Goal: Task Accomplishment & Management: Complete application form

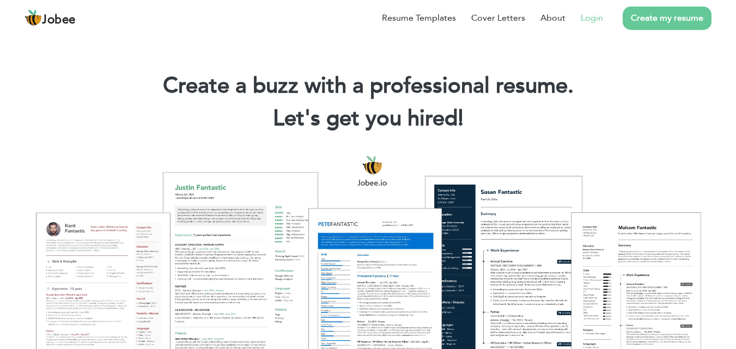
click at [595, 21] on link "Login" at bounding box center [592, 17] width 22 height 13
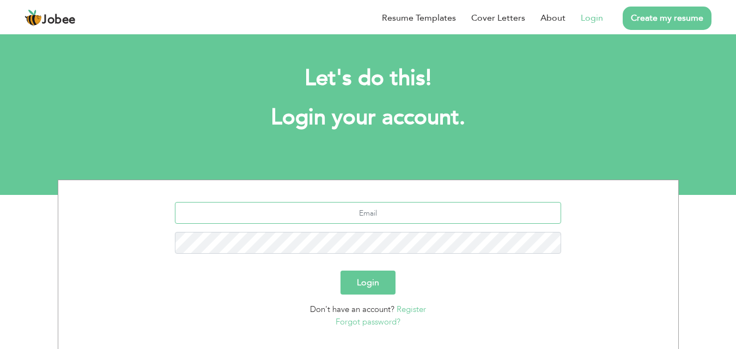
click at [389, 219] on input "text" at bounding box center [368, 213] width 386 height 22
type input "[EMAIL_ADDRESS][DOMAIN_NAME]"
click at [383, 320] on link "Forgot password?" at bounding box center [368, 322] width 65 height 11
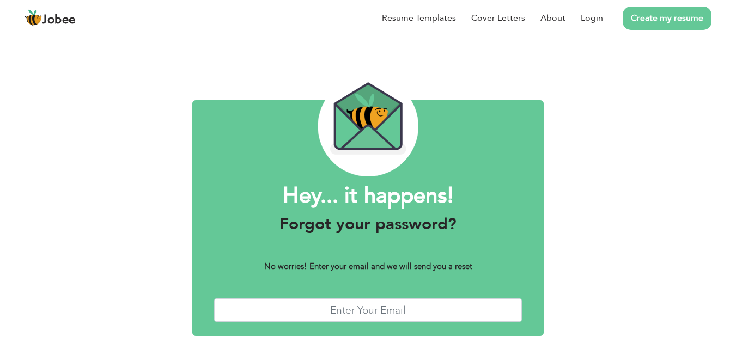
scroll to position [43, 0]
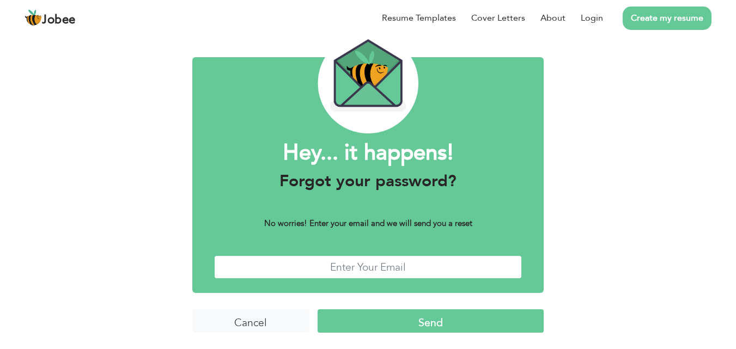
drag, startPoint x: 411, startPoint y: 262, endPoint x: 411, endPoint y: 269, distance: 7.1
click at [411, 269] on input "text" at bounding box center [368, 267] width 308 height 23
type input "romaisamano615@gmail.com"
click at [428, 316] on input "Send" at bounding box center [431, 321] width 226 height 23
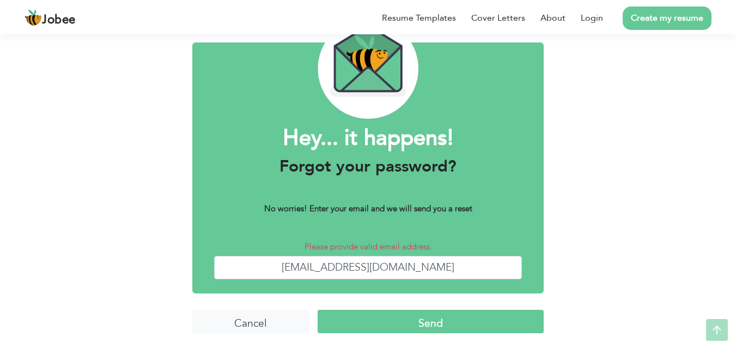
scroll to position [58, 0]
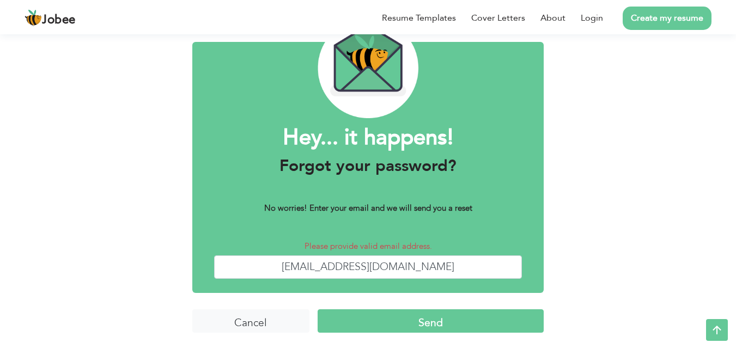
click at [460, 319] on input "Send" at bounding box center [431, 321] width 226 height 23
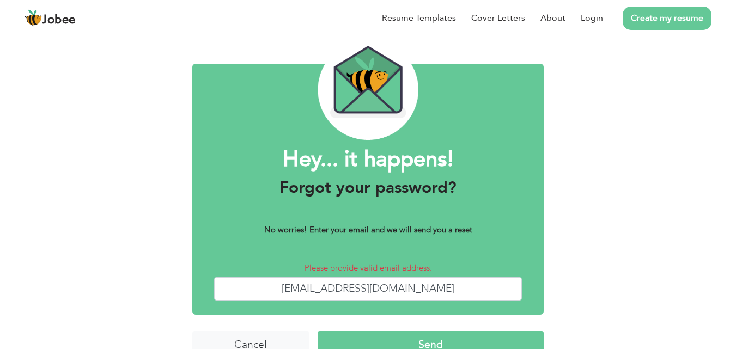
scroll to position [54, 0]
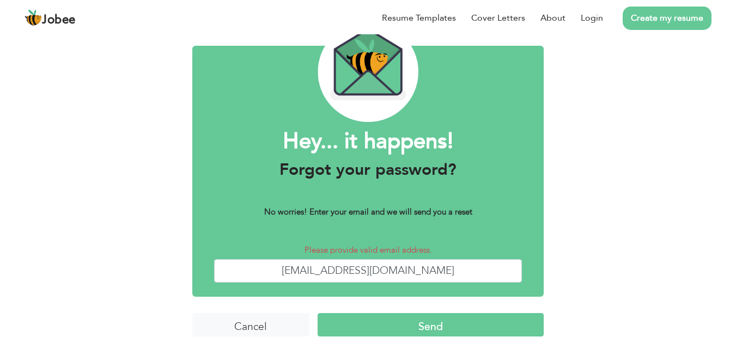
click at [431, 328] on input "Send" at bounding box center [431, 324] width 226 height 23
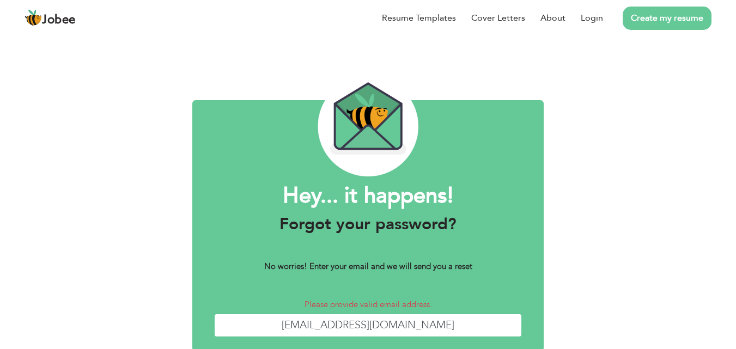
click at [440, 322] on input "[EMAIL_ADDRESS][DOMAIN_NAME]" at bounding box center [368, 325] width 308 height 23
type input "r"
type input "azkashakeel615@gmail.com"
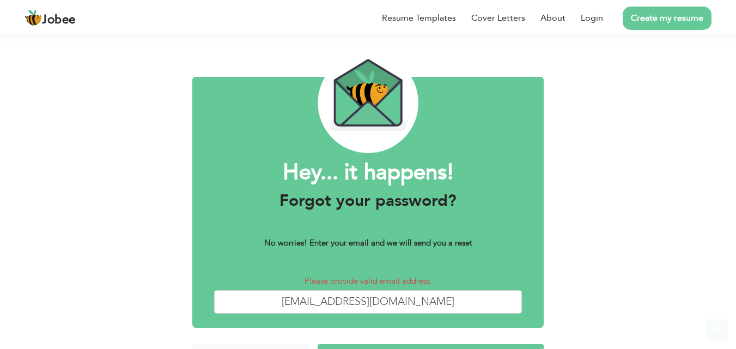
scroll to position [58, 0]
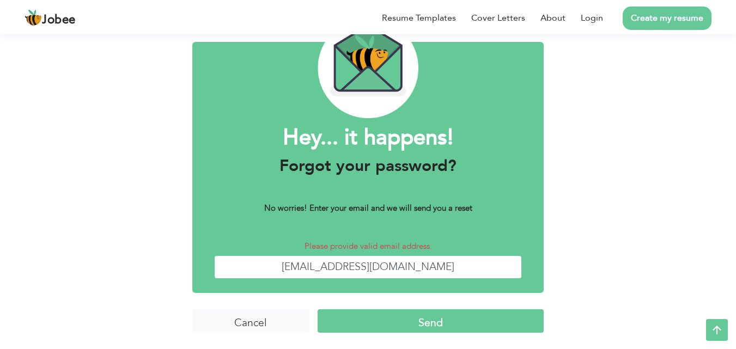
click at [475, 270] on input "azkashakeel615@gmail.com" at bounding box center [368, 267] width 308 height 23
type input "a"
type input "[EMAIL_ADDRESS][DOMAIN_NAME]"
click at [397, 321] on input "Send" at bounding box center [431, 321] width 226 height 23
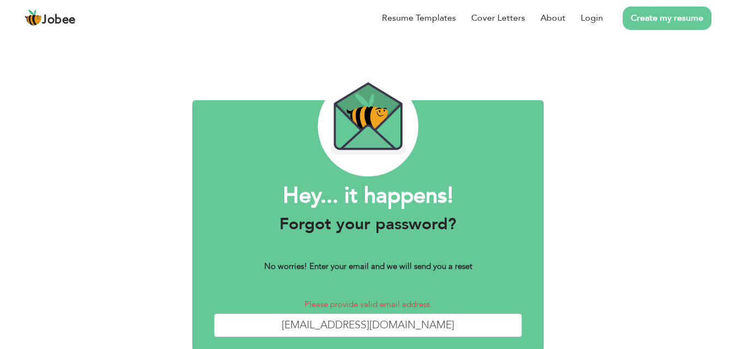
click at [518, 118] on div at bounding box center [368, 126] width 352 height 100
click at [595, 18] on link "Login" at bounding box center [592, 17] width 22 height 13
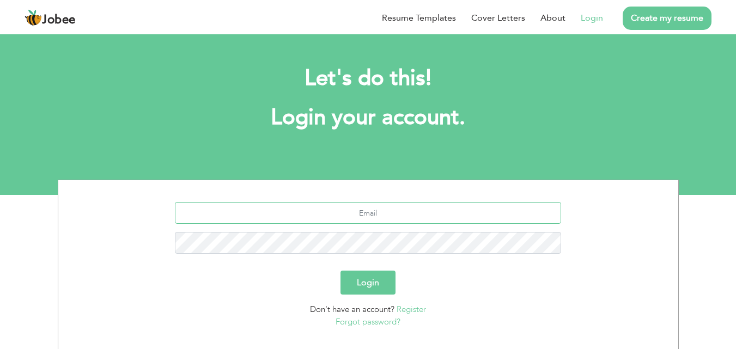
click at [372, 219] on input "text" at bounding box center [368, 213] width 386 height 22
type input "[EMAIL_ADDRESS][DOMAIN_NAME]"
click at [341, 271] on button "Login" at bounding box center [368, 283] width 55 height 24
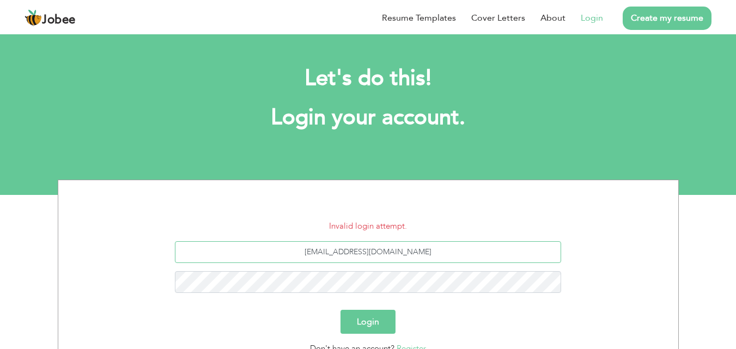
click at [507, 252] on input "romaisamano615@gmail.com" at bounding box center [368, 252] width 386 height 22
type input "r"
type input "sabairfan550@gmail.com"
click at [380, 318] on button "Login" at bounding box center [368, 322] width 55 height 24
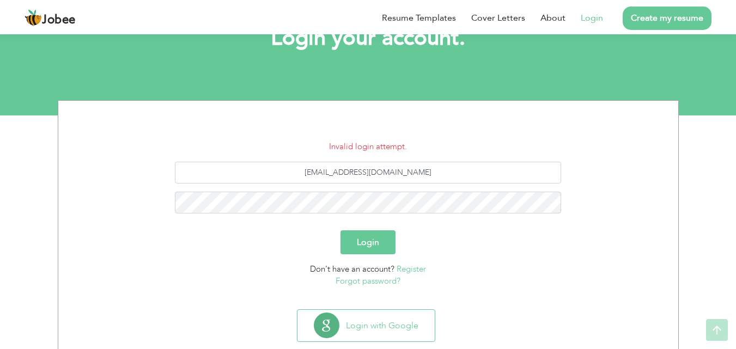
scroll to position [104, 0]
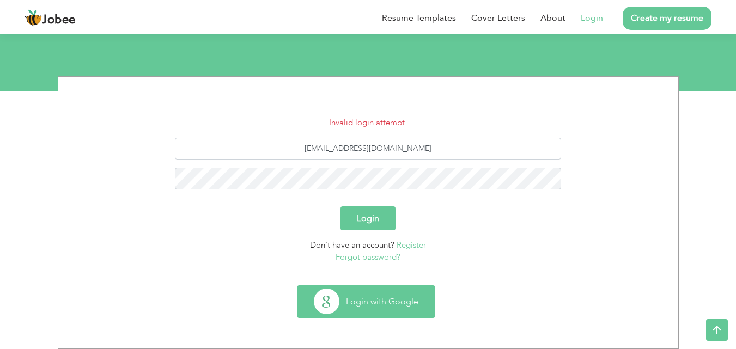
click at [406, 310] on button "Login with Google" at bounding box center [366, 302] width 137 height 32
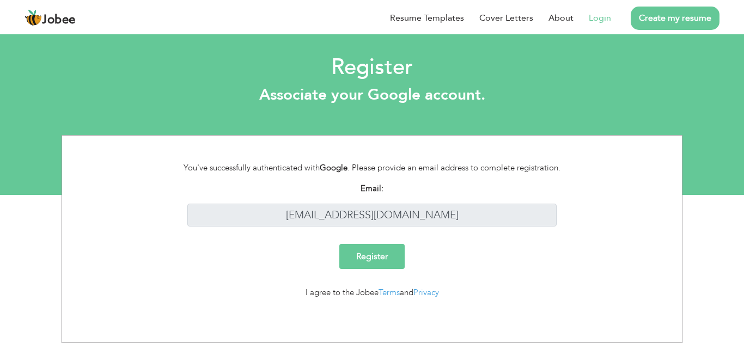
click at [377, 255] on input "Register" at bounding box center [372, 256] width 65 height 25
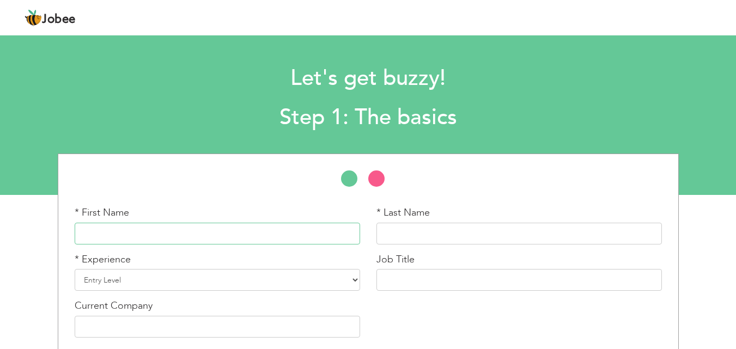
click at [328, 239] on input "text" at bounding box center [218, 234] width 286 height 22
type input "Azka"
click at [410, 233] on input "text" at bounding box center [520, 234] width 286 height 22
type input "Shakeel"
click at [279, 274] on select "Entry Level Less than 1 Year 1 Year 2 Years 3 Years 4 Years 5 Years 6 Years 7 Y…" at bounding box center [218, 280] width 286 height 22
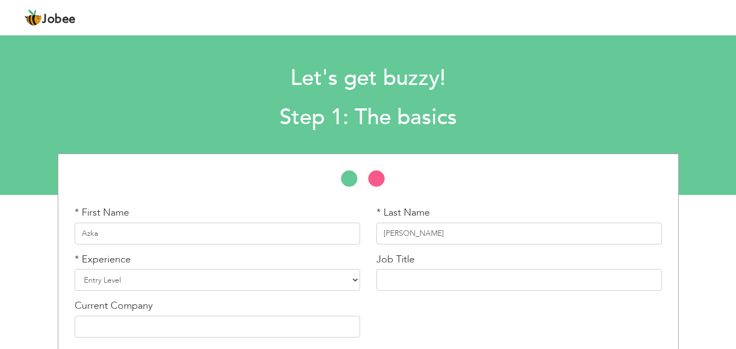
click at [506, 127] on h2 "Step 1: The basics" at bounding box center [368, 118] width 536 height 28
click at [223, 278] on select "Entry Level Less than 1 Year 1 Year 2 Years 3 Years 4 Years 5 Years 6 Years 7 Y…" at bounding box center [218, 280] width 286 height 22
click at [75, 269] on select "Entry Level Less than 1 Year 1 Year 2 Years 3 Years 4 Years 5 Years 6 Years 7 Y…" at bounding box center [218, 280] width 286 height 22
click at [355, 281] on select "Entry Level Less than 1 Year 1 Year 2 Years 3 Years 4 Years 5 Years 6 Years 7 Y…" at bounding box center [218, 280] width 286 height 22
click at [448, 104] on h2 "Step 1: The basics" at bounding box center [368, 118] width 536 height 28
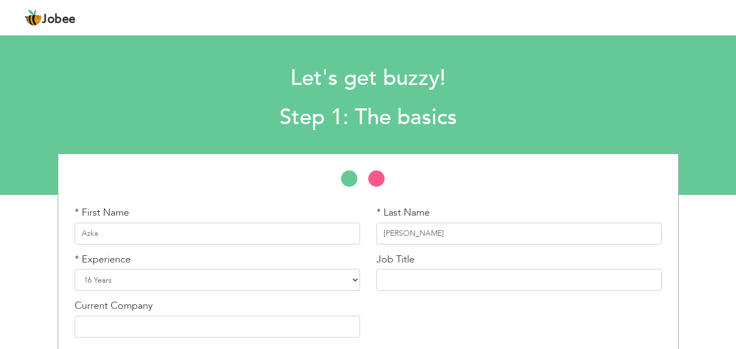
scroll to position [46, 0]
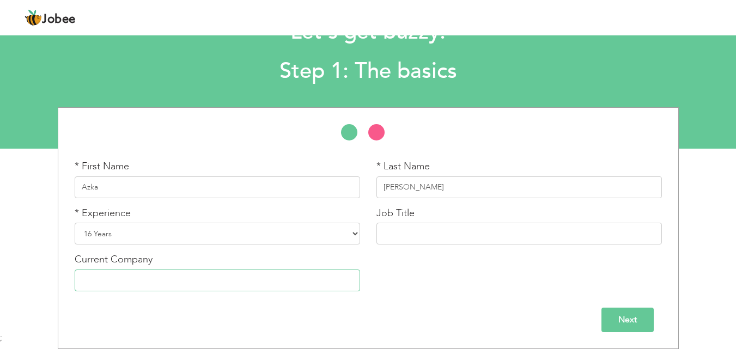
click at [302, 286] on input "text" at bounding box center [218, 281] width 286 height 22
click at [511, 237] on input "text" at bounding box center [520, 234] width 286 height 22
click at [356, 232] on select "Entry Level Less than 1 Year 1 Year 2 Years 3 Years 4 Years 5 Years 6 Years 7 Y…" at bounding box center [218, 234] width 286 height 22
select select "2"
click at [75, 223] on select "Entry Level Less than 1 Year 1 Year 2 Years 3 Years 4 Years 5 Years 6 Years 7 Y…" at bounding box center [218, 234] width 286 height 22
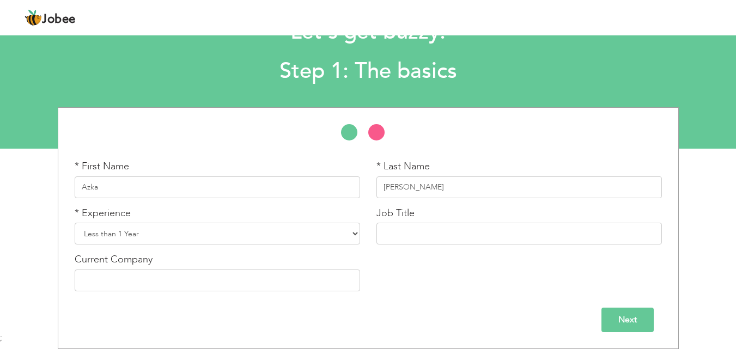
click at [631, 323] on input "Next" at bounding box center [628, 320] width 52 height 25
click at [0, 0] on input "Save" at bounding box center [0, 0] width 0 height 0
click at [352, 234] on select "Entry Level Less than 1 Year 1 Year 2 Years 3 Years 4 Years 5 Years 6 Years 7 Y…" at bounding box center [218, 234] width 286 height 22
select select "1"
click at [75, 223] on select "Entry Level Less than 1 Year 1 Year 2 Years 3 Years 4 Years 5 Years 6 Years 7 Y…" at bounding box center [218, 234] width 286 height 22
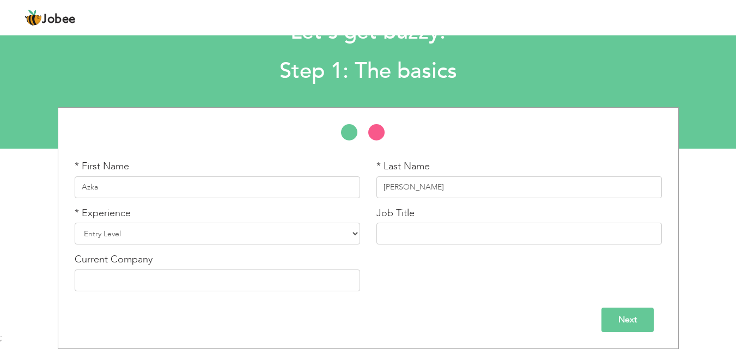
click at [641, 312] on input "Next" at bounding box center [628, 320] width 52 height 25
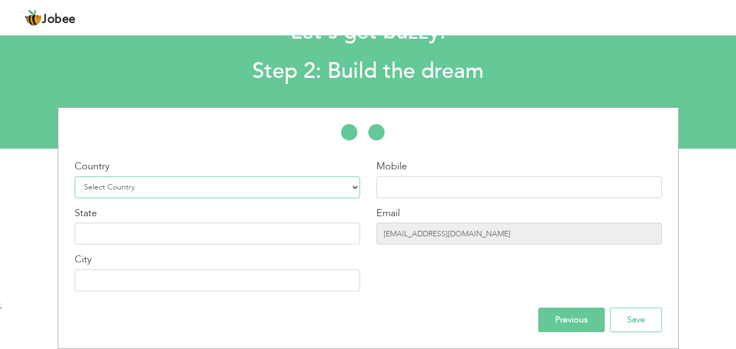
click at [225, 190] on select "Select Country Afghanistan Albania Algeria American Samoa Andorra Angola Anguil…" at bounding box center [218, 188] width 286 height 22
select select "166"
click at [75, 177] on select "Select Country Afghanistan Albania Algeria American Samoa Andorra Angola Anguil…" at bounding box center [218, 188] width 286 height 22
click at [559, 194] on input "text" at bounding box center [520, 188] width 286 height 22
type input "03120609123"
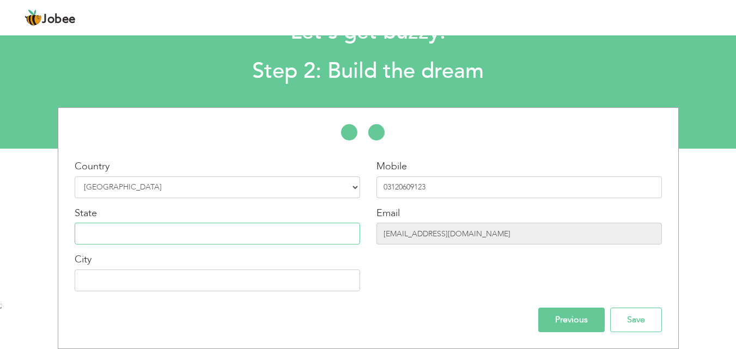
click at [291, 237] on input "text" at bounding box center [218, 234] width 286 height 22
click at [551, 237] on input "[EMAIL_ADDRESS][DOMAIN_NAME]" at bounding box center [520, 234] width 286 height 22
click at [491, 237] on input "[EMAIL_ADDRESS][DOMAIN_NAME]" at bounding box center [520, 234] width 286 height 22
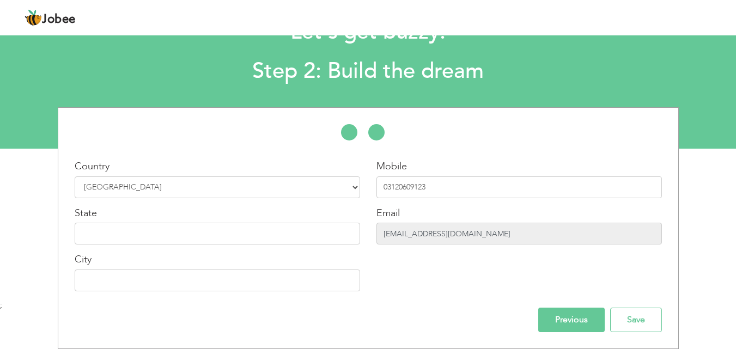
click at [491, 237] on input "[EMAIL_ADDRESS][DOMAIN_NAME]" at bounding box center [520, 234] width 286 height 22
click at [426, 235] on input "[EMAIL_ADDRESS][DOMAIN_NAME]" at bounding box center [520, 234] width 286 height 22
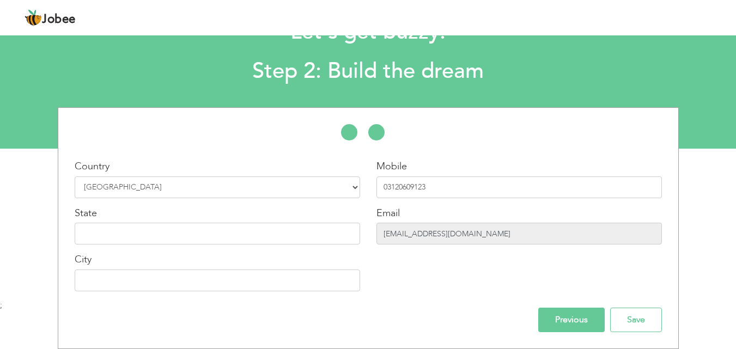
click at [426, 235] on input "[EMAIL_ADDRESS][DOMAIN_NAME]" at bounding box center [520, 234] width 286 height 22
click at [423, 261] on div "Mobile 03120609123 Email romaisamano615@gmail.com" at bounding box center [519, 230] width 302 height 140
click at [172, 277] on input "text" at bounding box center [218, 281] width 286 height 22
type input "[GEOGRAPHIC_DATA]"
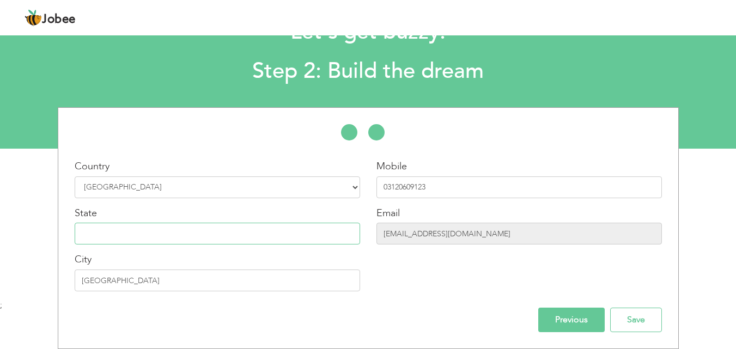
click at [208, 229] on input "text" at bounding box center [218, 234] width 286 height 22
type input "p"
type input "[GEOGRAPHIC_DATA]"
click at [647, 321] on input "Save" at bounding box center [636, 320] width 52 height 25
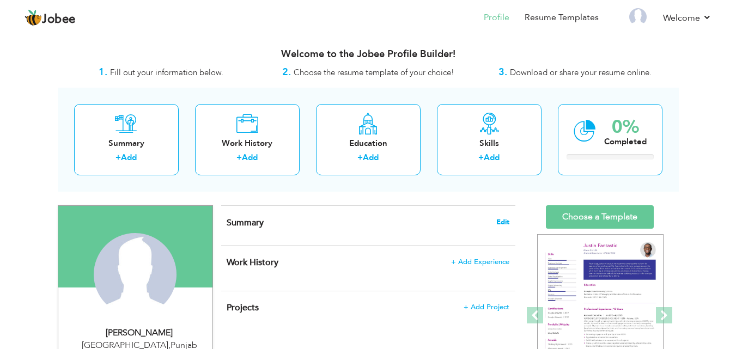
click at [504, 224] on span "Edit" at bounding box center [502, 223] width 13 height 8
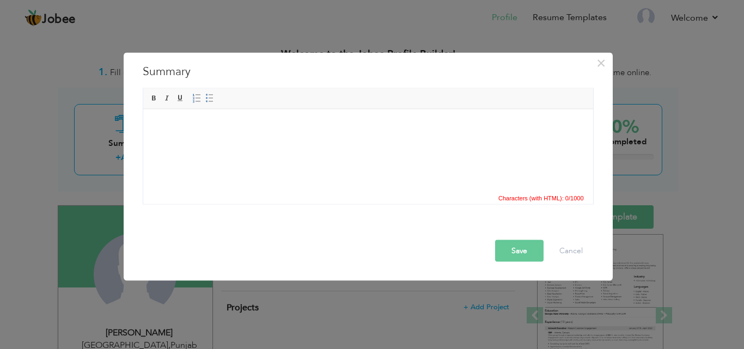
click at [268, 129] on body at bounding box center [368, 125] width 428 height 11
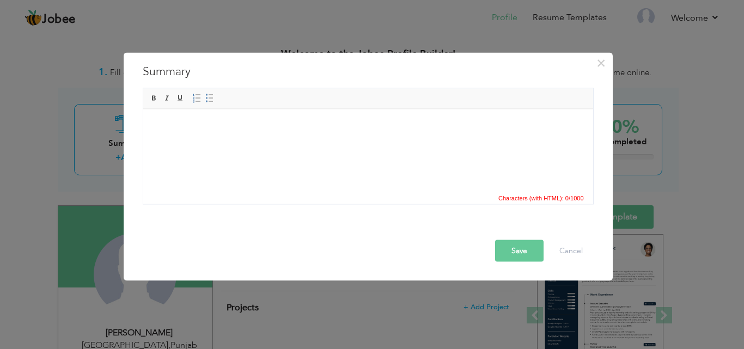
paste body
click at [268, 129] on body at bounding box center [368, 125] width 428 height 11
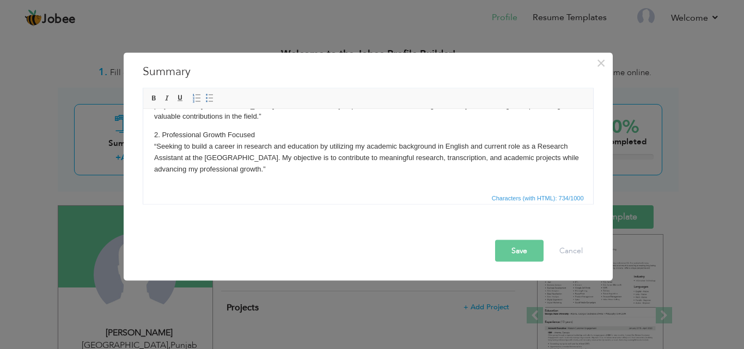
scroll to position [44, 0]
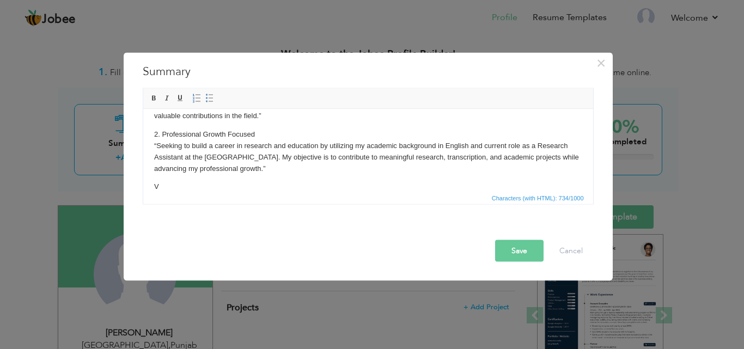
click at [517, 248] on button "Save" at bounding box center [519, 251] width 49 height 22
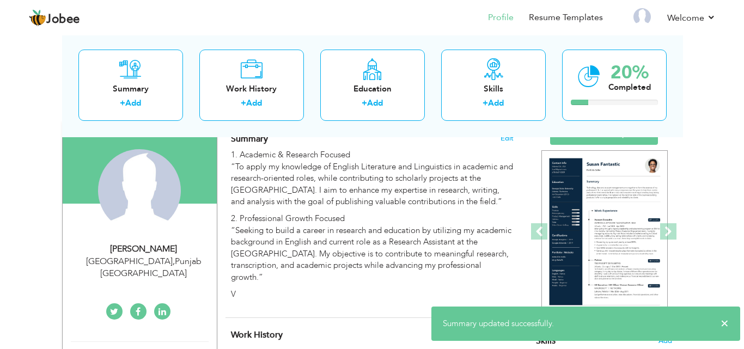
scroll to position [109, 0]
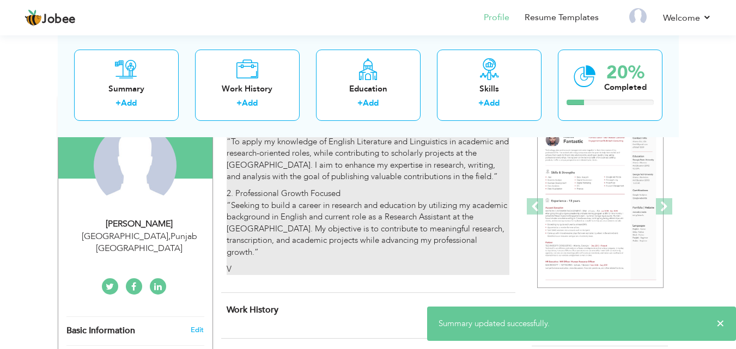
click at [274, 264] on p "V" at bounding box center [368, 269] width 282 height 11
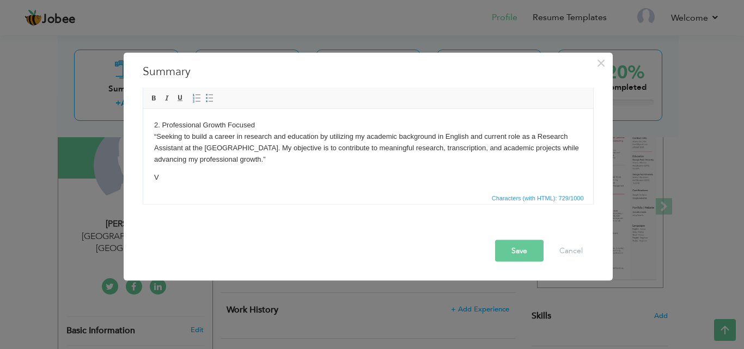
scroll to position [56, 0]
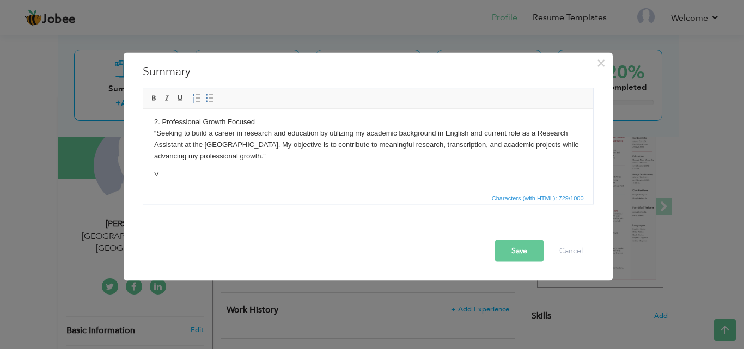
click at [212, 179] on p "V" at bounding box center [368, 173] width 428 height 11
click at [504, 251] on button "Save" at bounding box center [519, 251] width 49 height 22
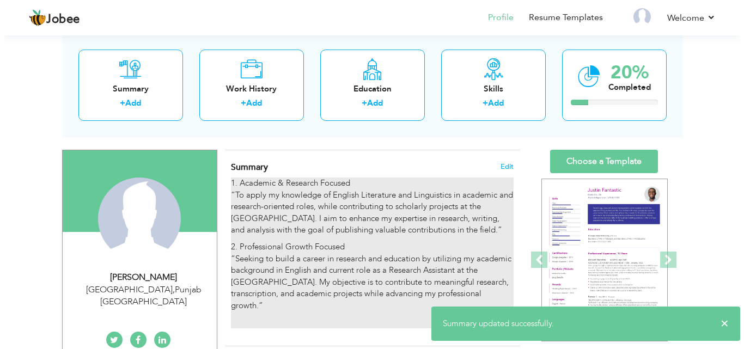
scroll to position [54, 0]
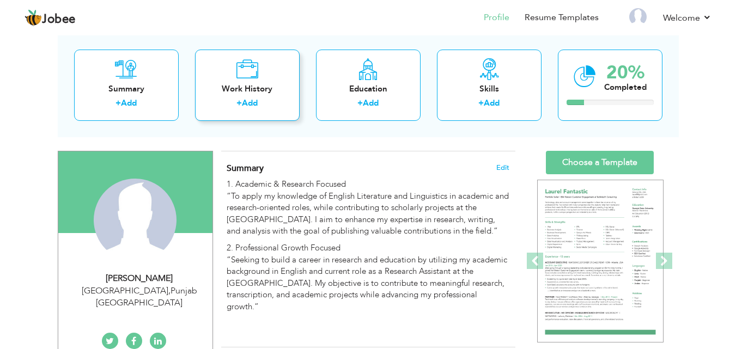
click at [243, 103] on link "Add" at bounding box center [250, 103] width 16 height 11
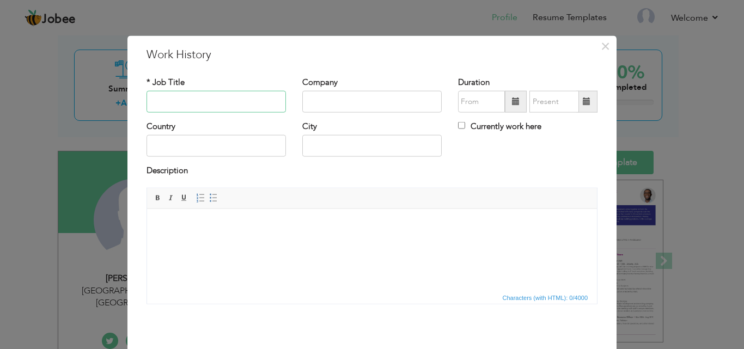
type input "r"
type input "Research Assistant"
click at [327, 99] on input "text" at bounding box center [372, 102] width 140 height 22
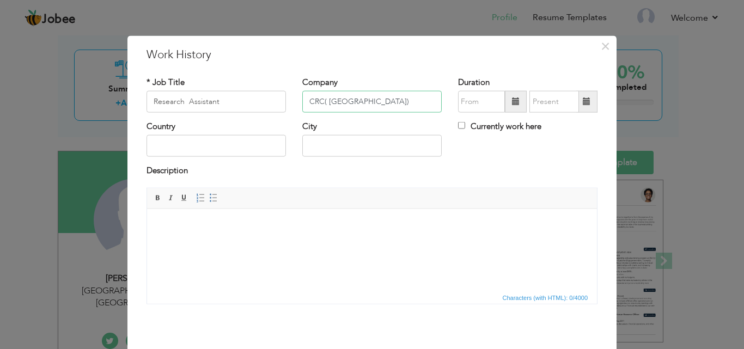
type input "CRC( [GEOGRAPHIC_DATA])"
click at [233, 145] on input "text" at bounding box center [217, 146] width 140 height 22
type input "[GEOGRAPHIC_DATA]"
type input "08/2025"
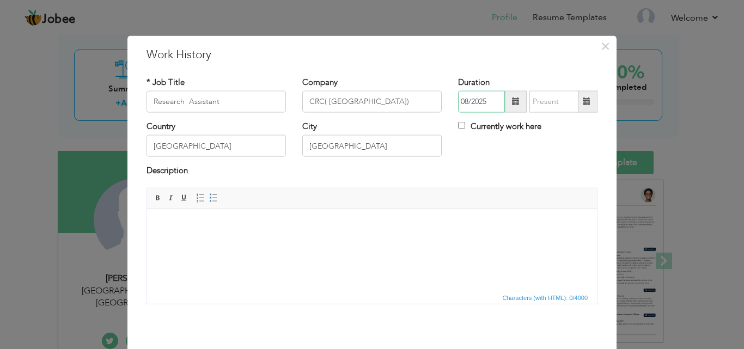
click at [486, 102] on input "08/2025" at bounding box center [481, 102] width 47 height 22
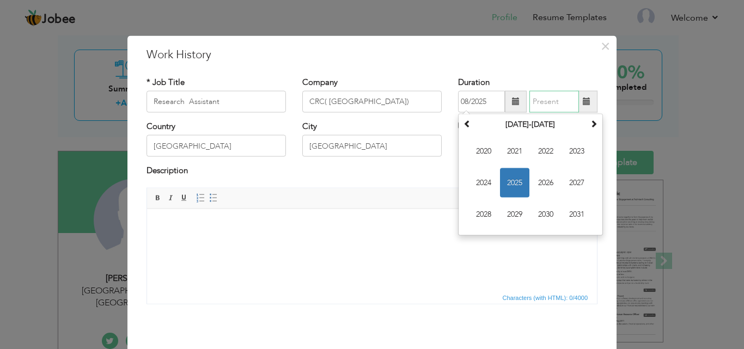
type input "08/2025"
click at [573, 103] on input "08/2025" at bounding box center [555, 102] width 50 height 22
click at [489, 101] on input "08/2025" at bounding box center [481, 102] width 47 height 22
click at [465, 99] on input "08/2025" at bounding box center [481, 102] width 47 height 22
click at [461, 226] on td "2020 2021 2022 2023 2024 2025 2026 2027 2028 2029 2030 2031" at bounding box center [531, 183] width 140 height 100
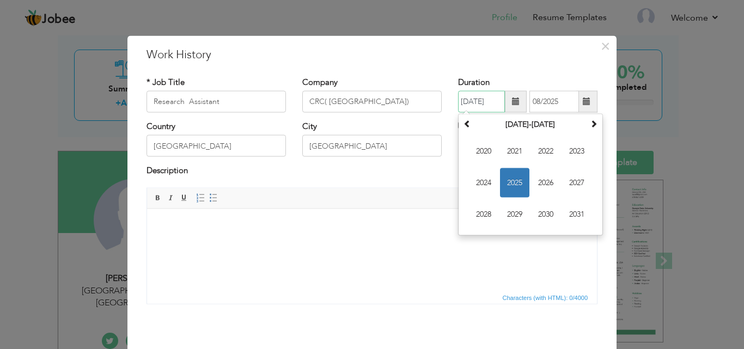
click at [458, 234] on div "August 2025 Su Mo Tu We Th Fr Sa 27 28 29 30 31 1 2 3 4 5 6 7 8 9 10 11 12 13 1…" at bounding box center [530, 175] width 145 height 122
click at [452, 236] on html at bounding box center [372, 225] width 450 height 33
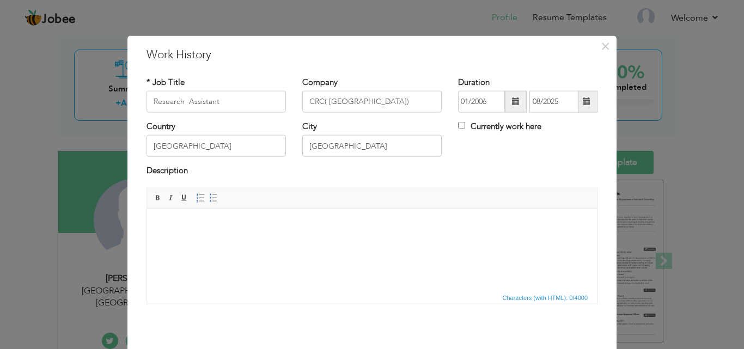
click at [453, 236] on html at bounding box center [372, 225] width 450 height 33
click at [486, 99] on input "01/2006" at bounding box center [481, 102] width 47 height 22
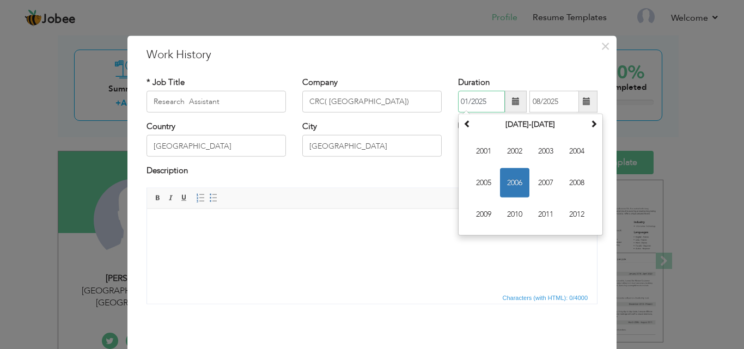
click at [464, 100] on input "01/2025" at bounding box center [481, 102] width 47 height 22
click at [590, 127] on span at bounding box center [594, 124] width 8 height 8
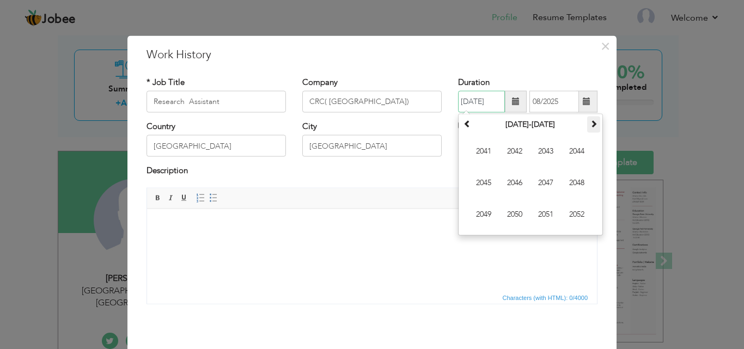
click at [590, 127] on span at bounding box center [594, 124] width 8 height 8
click at [465, 121] on span at bounding box center [468, 124] width 8 height 8
click at [483, 183] on span "2025" at bounding box center [483, 182] width 29 height 29
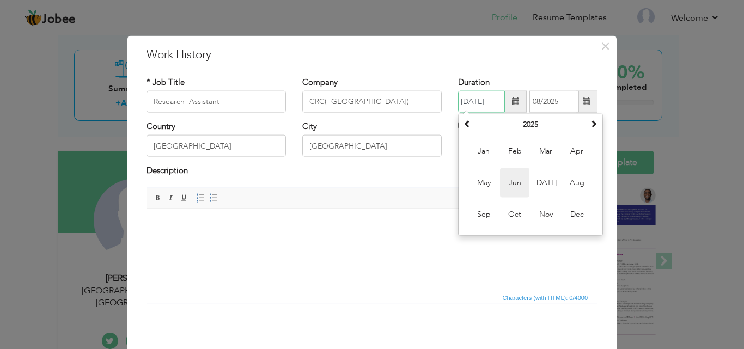
click at [507, 183] on span "Jun" at bounding box center [514, 182] width 29 height 29
type input "06/2025"
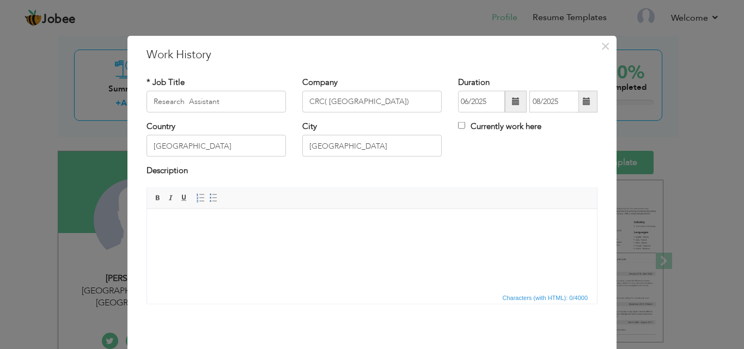
click at [265, 181] on div "Description" at bounding box center [372, 176] width 468 height 22
click at [167, 177] on label "Description" at bounding box center [167, 170] width 41 height 11
click at [167, 185] on div "Description" at bounding box center [372, 176] width 468 height 22
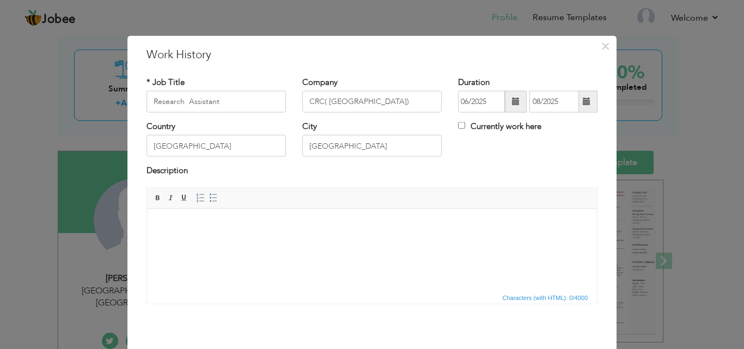
click at [214, 220] on body at bounding box center [372, 225] width 428 height 11
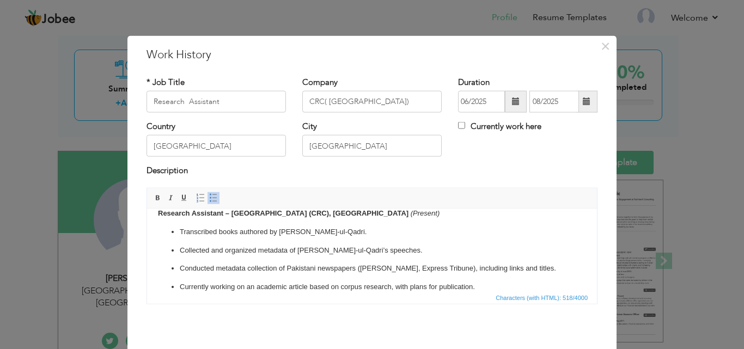
click at [409, 311] on div "Rich Text Editor, workEditor Editor toolbars Basic Styles Bold Italic Underline…" at bounding box center [372, 249] width 468 height 125
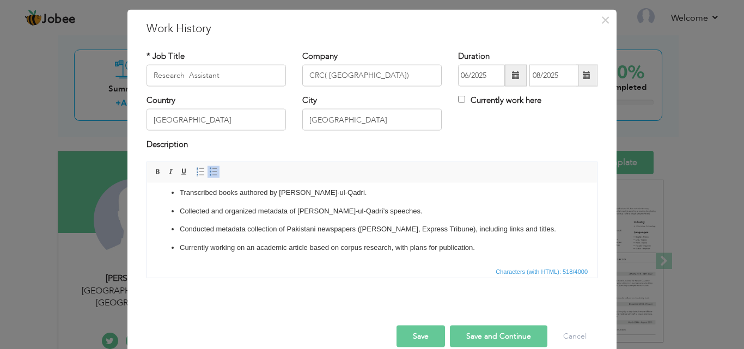
scroll to position [43, 0]
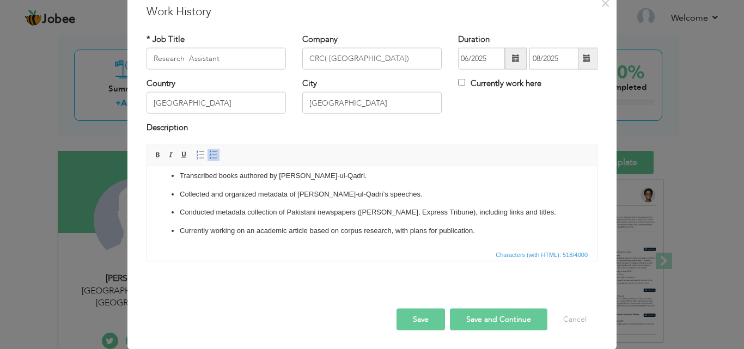
click at [483, 322] on button "Save and Continue" at bounding box center [499, 319] width 98 height 22
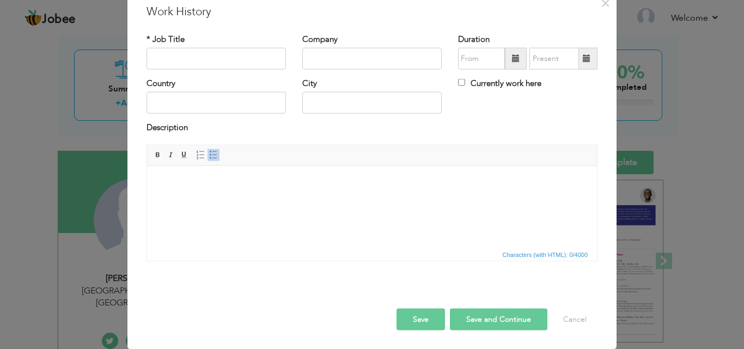
click at [475, 320] on button "Save and Continue" at bounding box center [499, 319] width 98 height 22
type input "r"
type input "Research Assistant"
click at [349, 51] on input "text" at bounding box center [372, 59] width 140 height 22
type input "CRC ( [GEOGRAPHIC_DATA])"
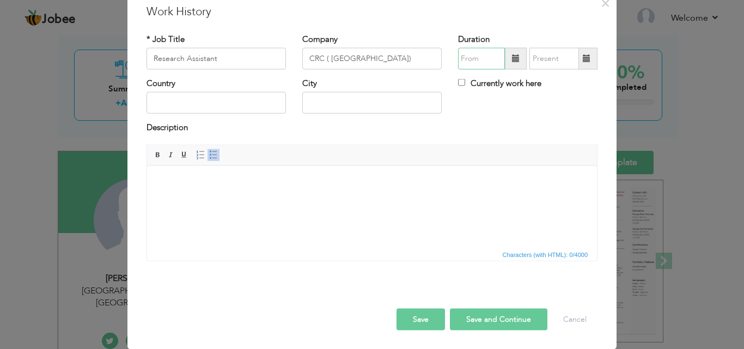
click at [490, 60] on input "text" at bounding box center [481, 59] width 47 height 22
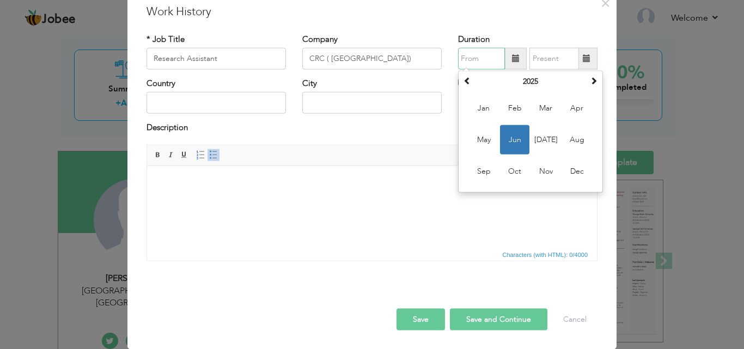
click at [517, 141] on span "Jun" at bounding box center [514, 139] width 29 height 29
type input "06/2025"
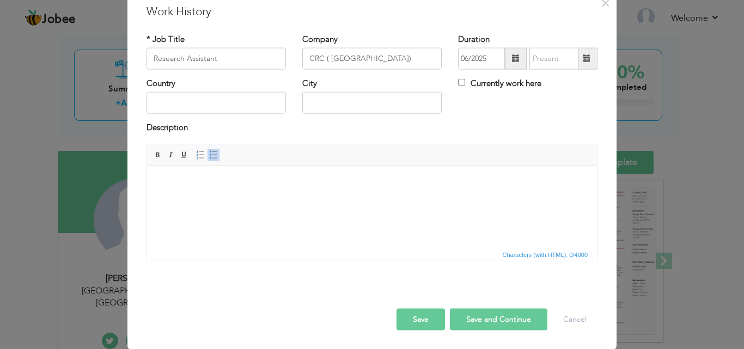
click at [581, 64] on span at bounding box center [587, 59] width 21 height 22
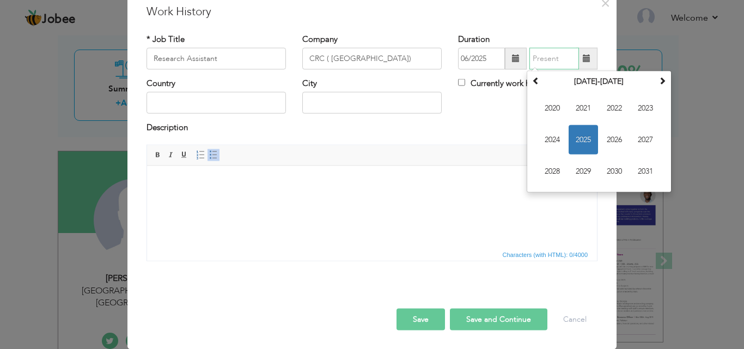
click at [575, 144] on span "2025" at bounding box center [583, 139] width 29 height 29
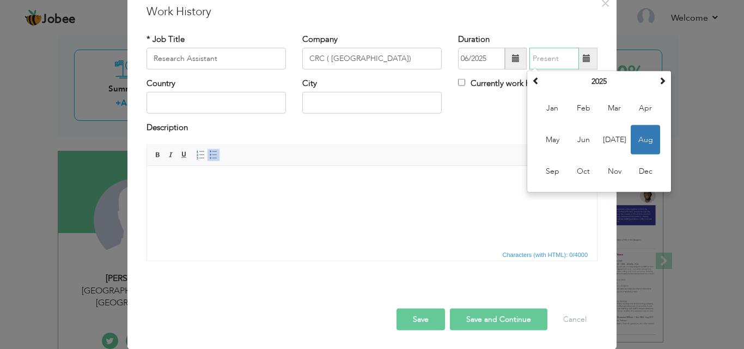
click at [649, 138] on span "Aug" at bounding box center [645, 139] width 29 height 29
type input "08/2025"
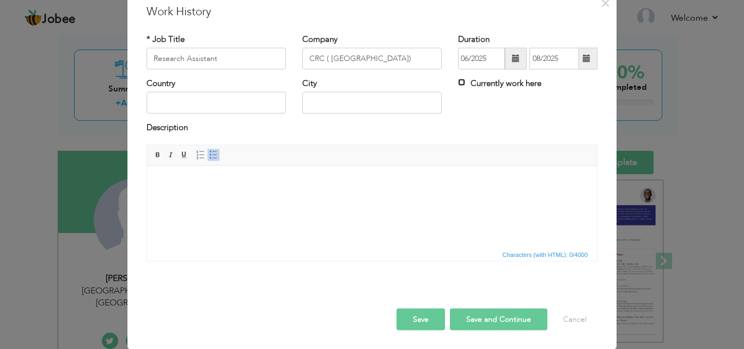
click at [458, 83] on input "Currently work here" at bounding box center [461, 82] width 7 height 7
checkbox input "true"
click at [247, 108] on input "text" at bounding box center [217, 103] width 140 height 22
type input "[GEOGRAPHIC_DATA]"
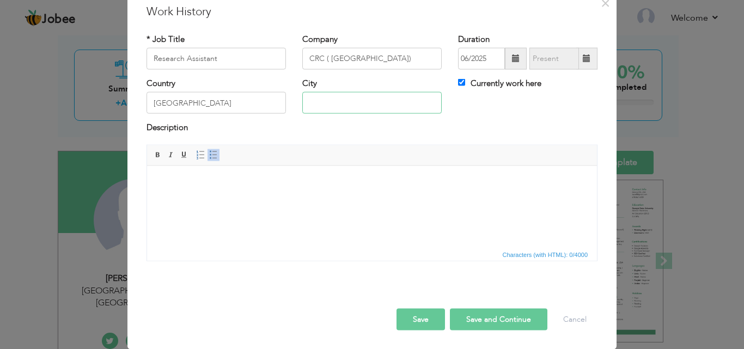
type input "[GEOGRAPHIC_DATA]"
click at [281, 169] on html at bounding box center [372, 182] width 450 height 33
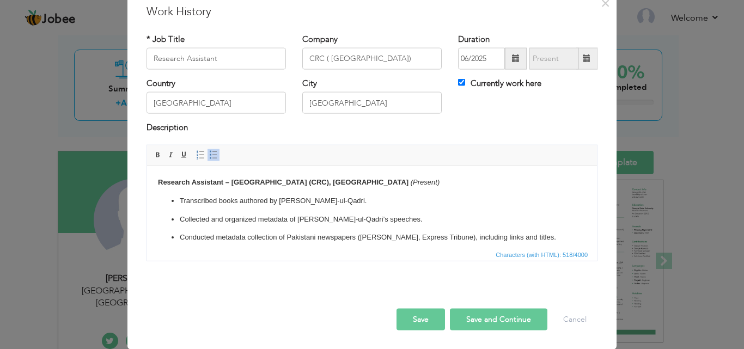
scroll to position [12, 0]
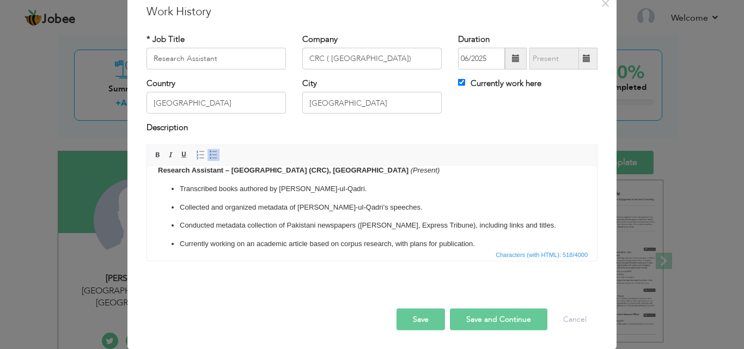
click at [411, 313] on button "Save" at bounding box center [421, 319] width 49 height 22
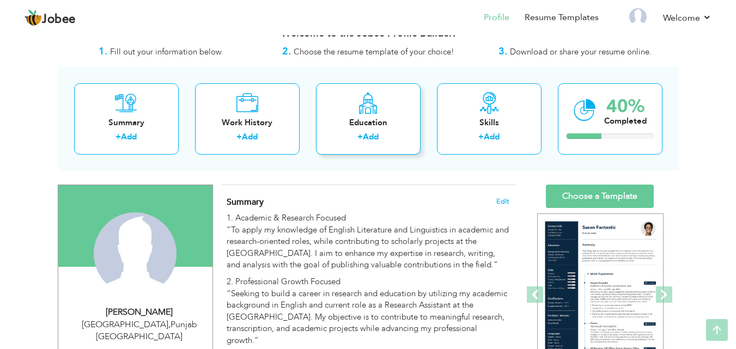
scroll to position [16, 0]
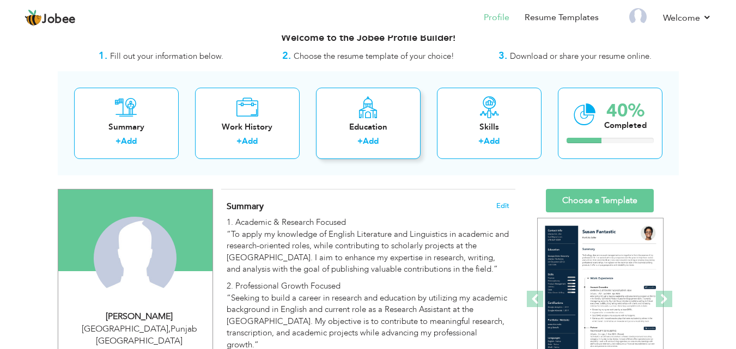
click at [391, 118] on div "Education + Add" at bounding box center [368, 123] width 105 height 71
radio input "true"
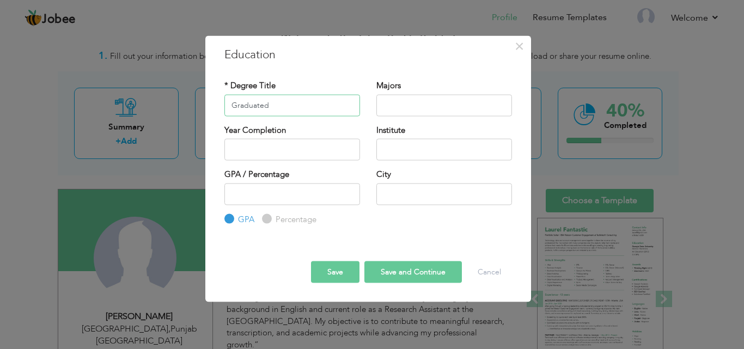
type input "Graduated"
click at [427, 110] on input "text" at bounding box center [445, 105] width 136 height 22
type input "Bs English"
type input "2025"
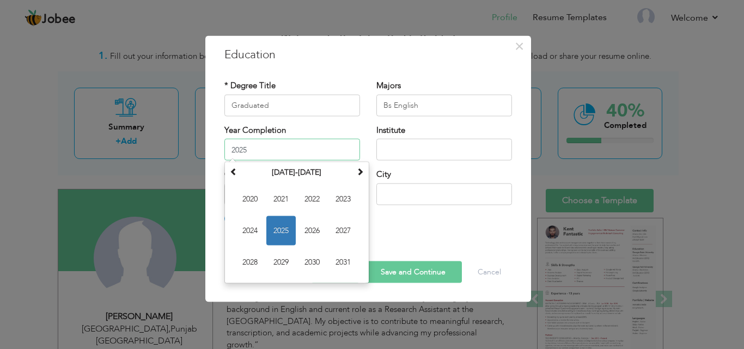
click at [308, 155] on input "2025" at bounding box center [293, 150] width 136 height 22
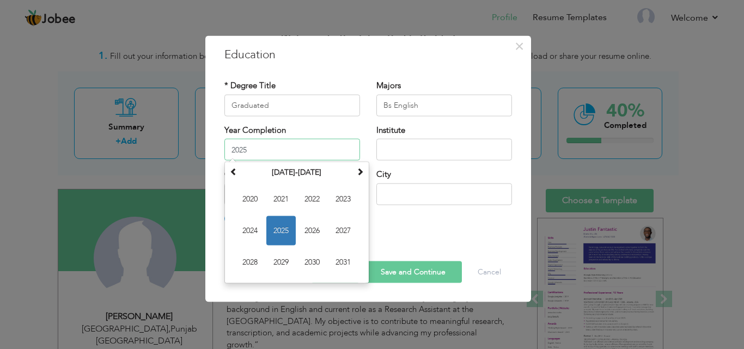
click at [282, 228] on span "2025" at bounding box center [280, 230] width 29 height 29
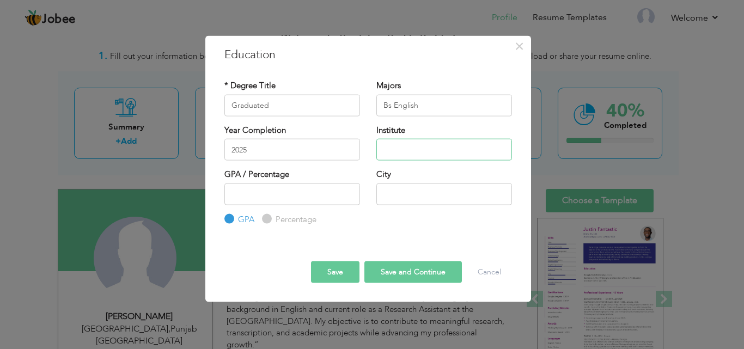
click at [424, 154] on input "text" at bounding box center [445, 150] width 136 height 22
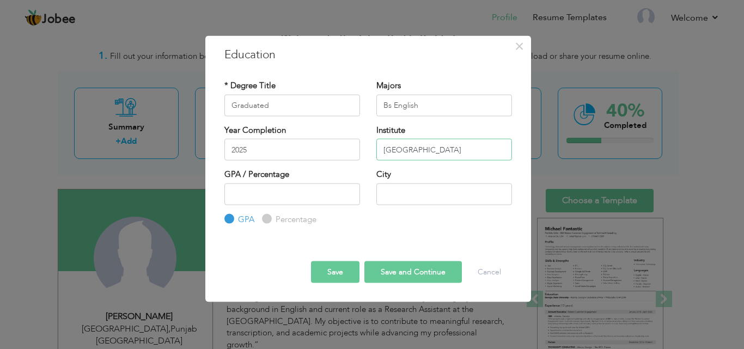
type input "[GEOGRAPHIC_DATA]"
click at [284, 190] on input "number" at bounding box center [293, 194] width 136 height 22
click at [348, 197] on input "-1" at bounding box center [293, 194] width 136 height 22
click at [350, 192] on input "0" at bounding box center [293, 194] width 136 height 22
click at [350, 192] on input "1" at bounding box center [293, 194] width 136 height 22
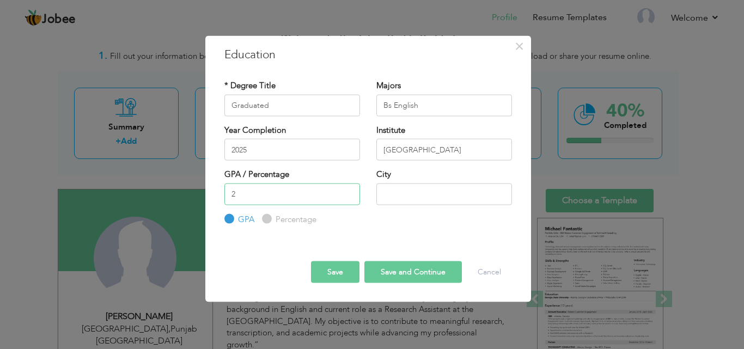
type input "2"
click at [350, 192] on input "2" at bounding box center [293, 194] width 136 height 22
click at [286, 196] on input "2" at bounding box center [293, 194] width 136 height 22
type input "3.49"
click at [390, 191] on input "text" at bounding box center [445, 194] width 136 height 22
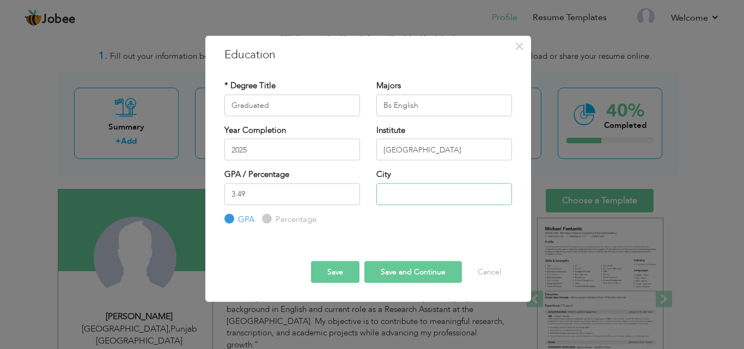
type input "[GEOGRAPHIC_DATA]"
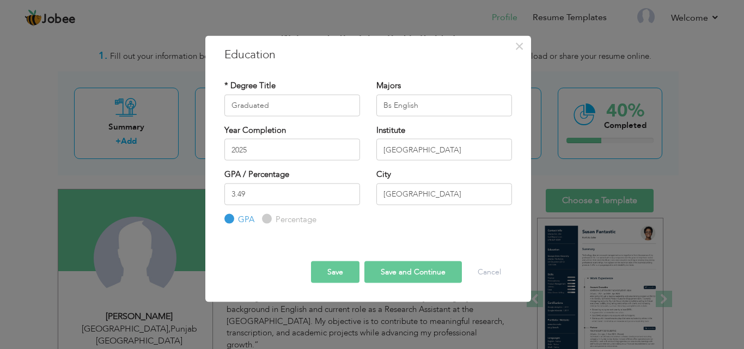
click at [346, 270] on button "Save" at bounding box center [335, 273] width 49 height 22
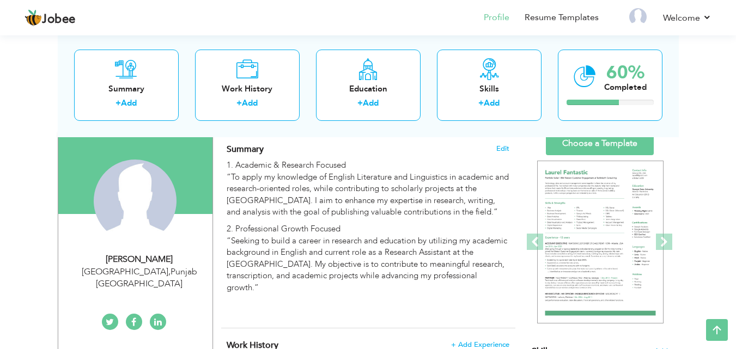
scroll to position [71, 0]
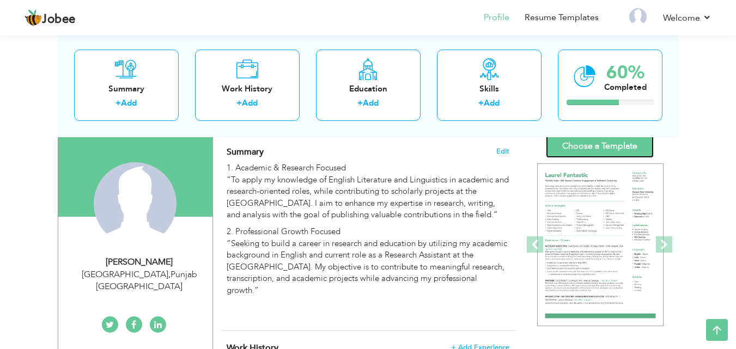
click at [560, 148] on link "Choose a Template" at bounding box center [600, 146] width 108 height 23
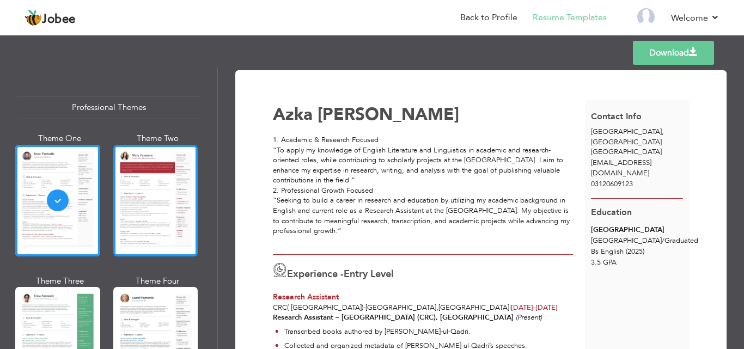
click at [149, 209] on div at bounding box center [155, 201] width 85 height 112
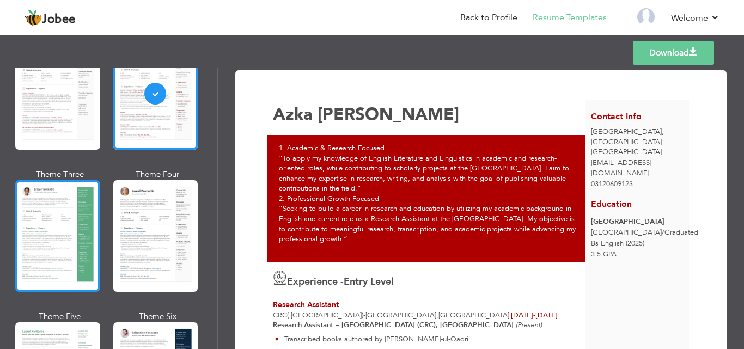
scroll to position [109, 0]
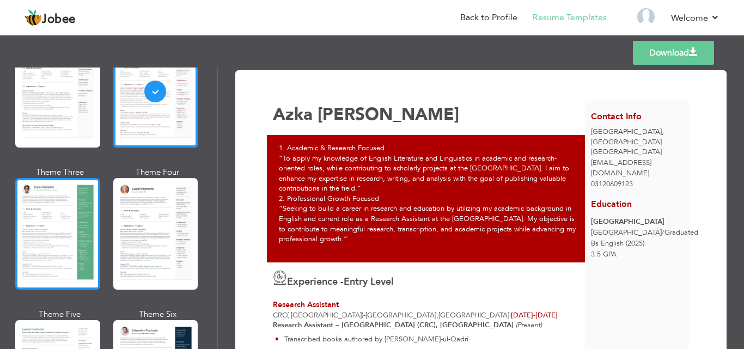
click at [53, 215] on div at bounding box center [57, 234] width 85 height 112
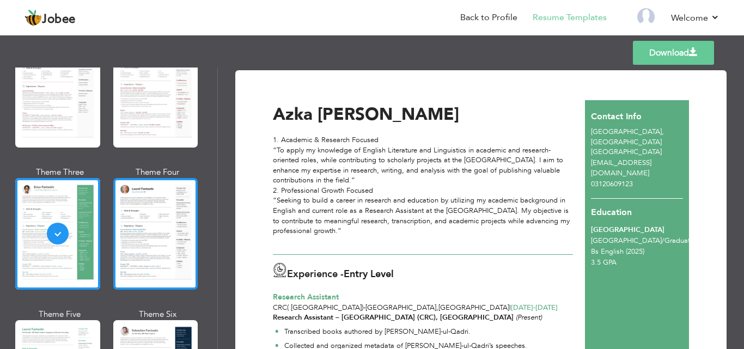
click at [127, 217] on div at bounding box center [155, 234] width 85 height 112
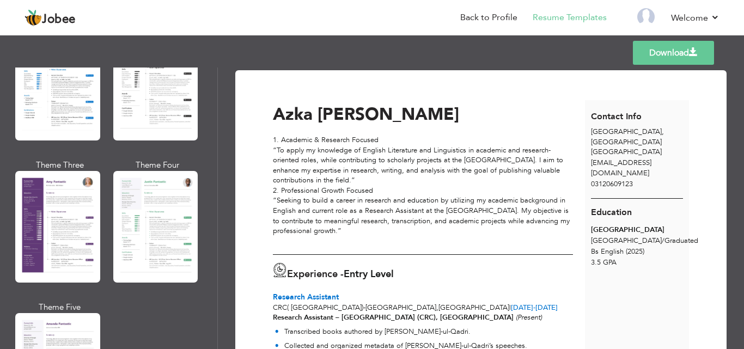
scroll to position [926, 0]
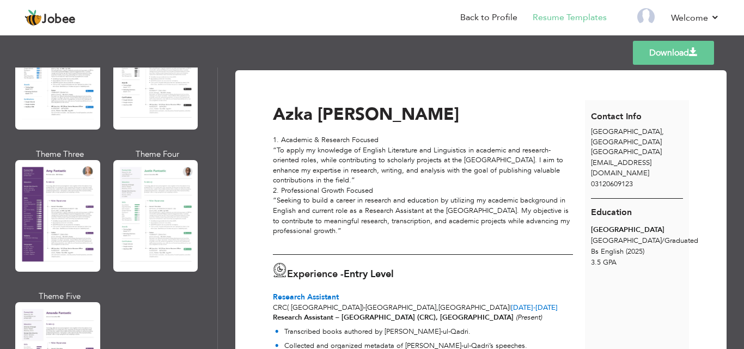
click at [74, 183] on div at bounding box center [57, 216] width 85 height 112
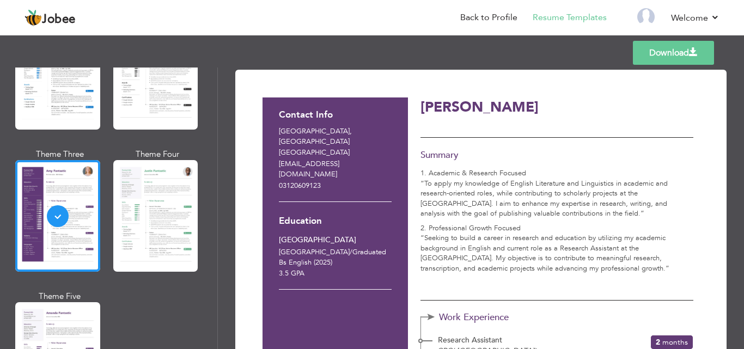
scroll to position [0, 0]
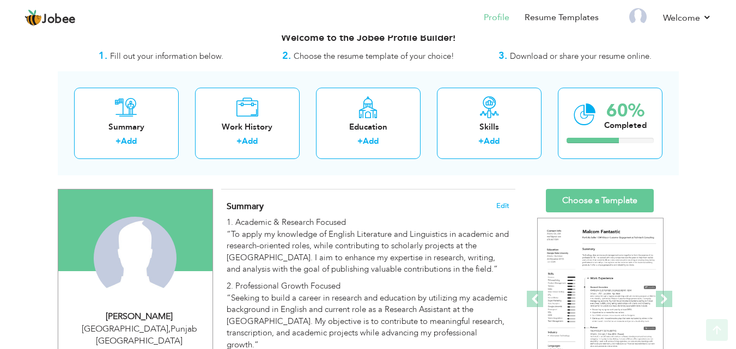
scroll to position [71, 0]
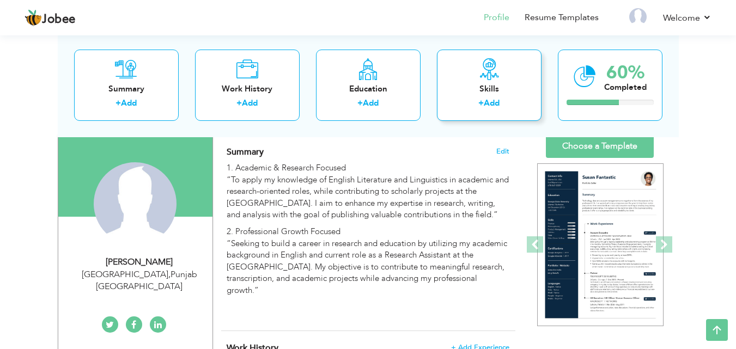
click at [483, 89] on div "Skills" at bounding box center [489, 88] width 87 height 11
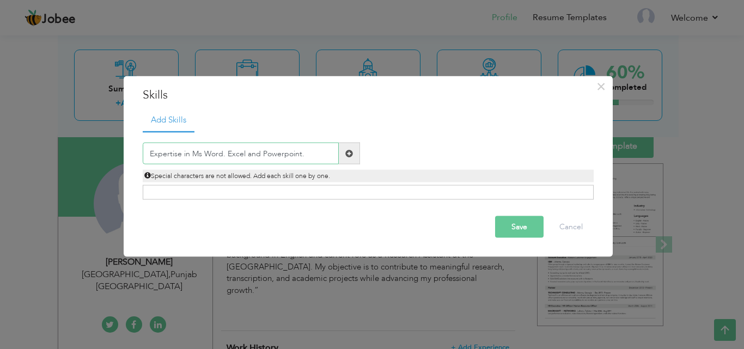
paste input "Academ"
type input "Expertise in Ms Word. Excel and Powerpoint."
click at [516, 232] on button "Save" at bounding box center [519, 227] width 49 height 22
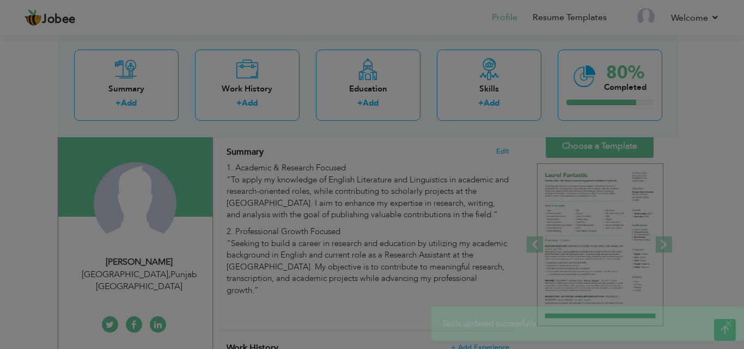
click at [256, 130] on input "text" at bounding box center [241, 133] width 196 height 22
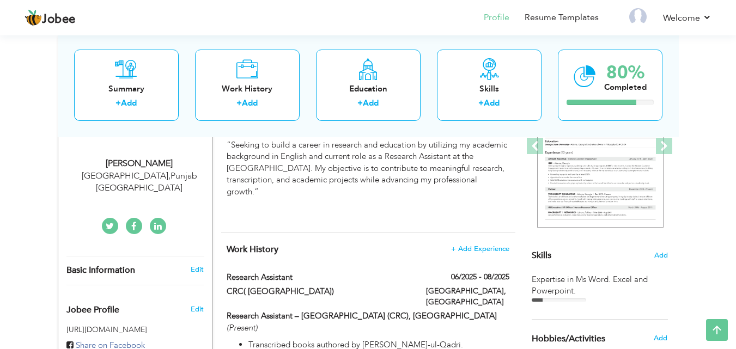
scroll to position [109, 0]
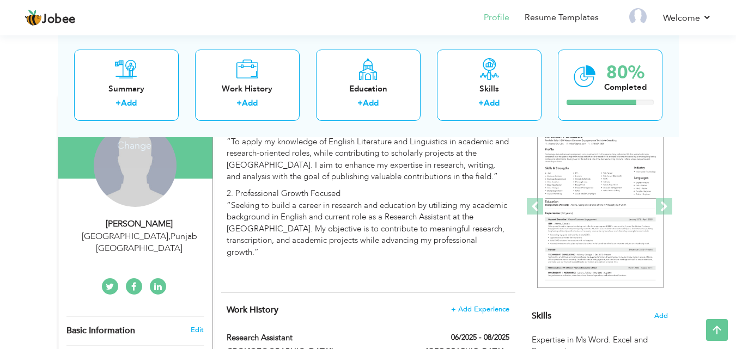
click at [147, 190] on div "Change Remove" at bounding box center [135, 165] width 83 height 83
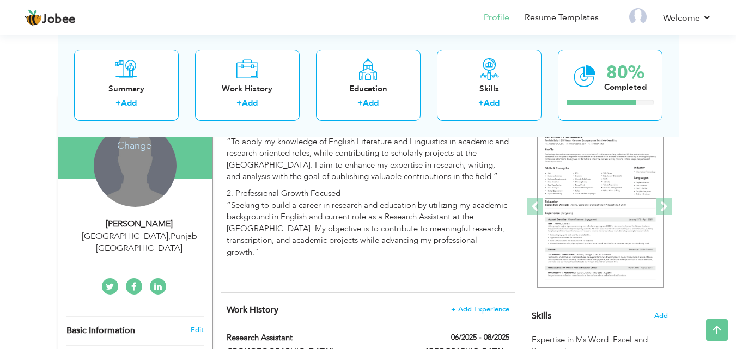
click at [149, 180] on div "Change Remove" at bounding box center [135, 165] width 83 height 83
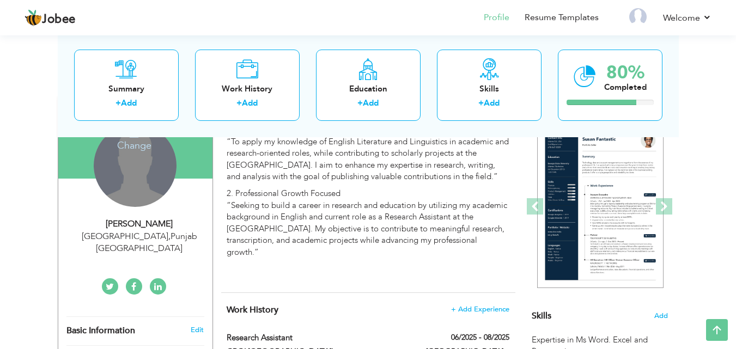
click at [140, 159] on div "Change Remove" at bounding box center [135, 165] width 83 height 83
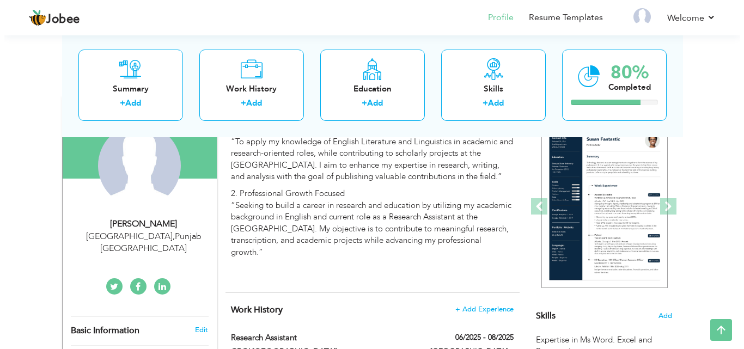
scroll to position [163, 0]
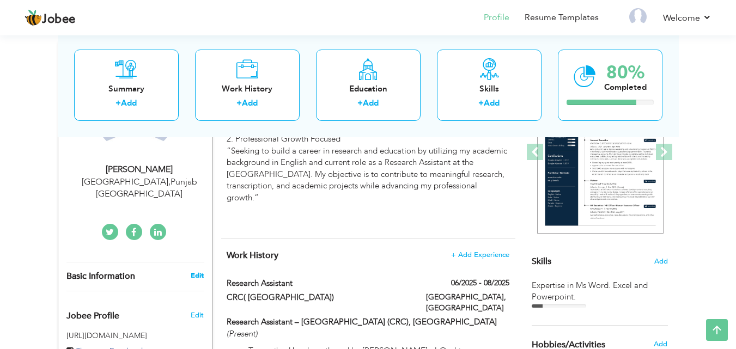
click at [199, 271] on link "Edit" at bounding box center [197, 276] width 13 height 10
type input "Azka"
type input "[PERSON_NAME]"
type input "03120609123"
select select "number:166"
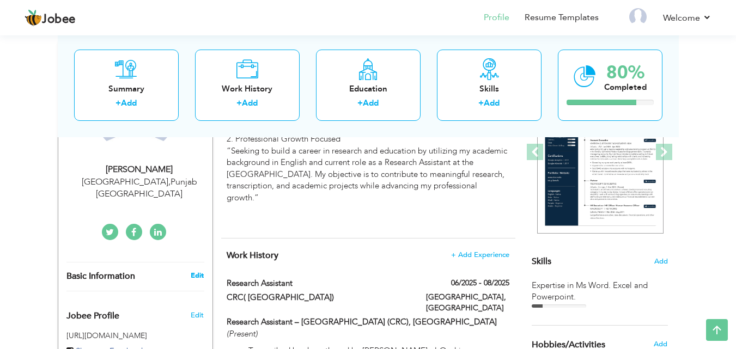
type input "[GEOGRAPHIC_DATA]"
select select "number:1"
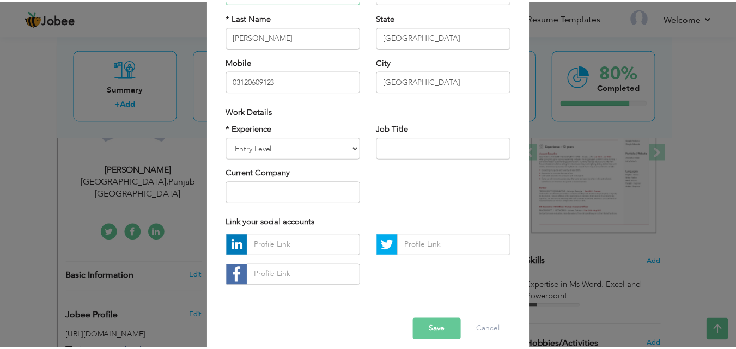
scroll to position [142, 0]
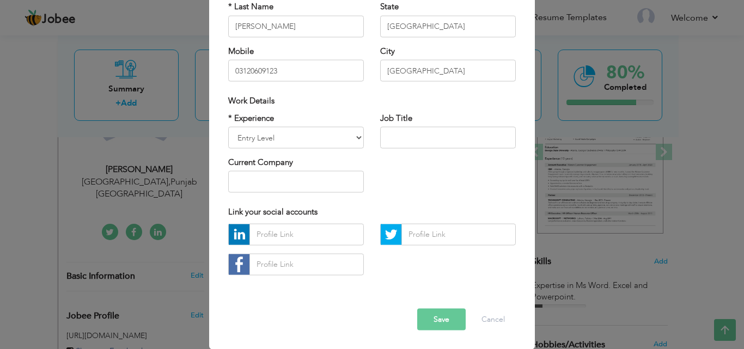
click at [438, 317] on button "Save" at bounding box center [441, 319] width 49 height 22
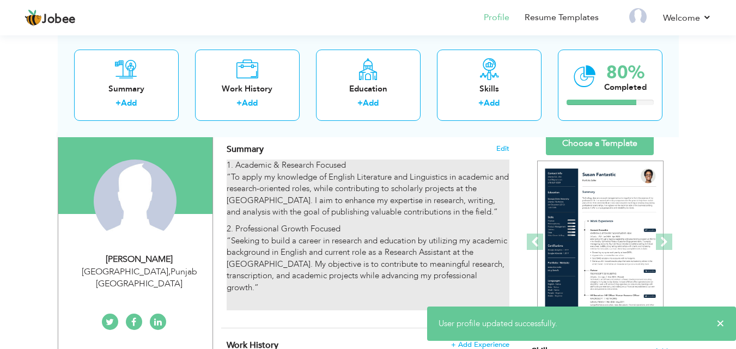
scroll to position [54, 0]
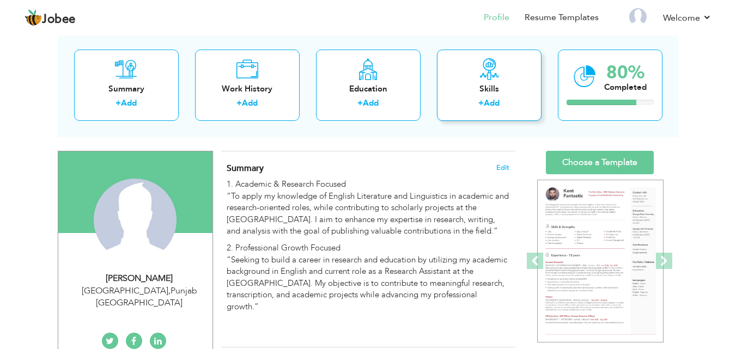
click at [468, 77] on div "Skills + Add" at bounding box center [489, 85] width 105 height 71
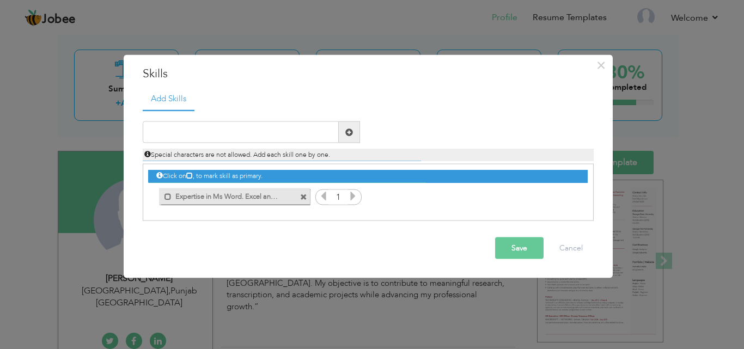
click at [269, 198] on label "Expertise in Ms Word. Excel and Powerpoint." at bounding box center [227, 195] width 110 height 14
click at [429, 205] on div "Click on , to mark skill as primary. Unmark as primary skill. 1" at bounding box center [367, 186] width 439 height 43
click at [500, 251] on button "Save" at bounding box center [519, 249] width 49 height 22
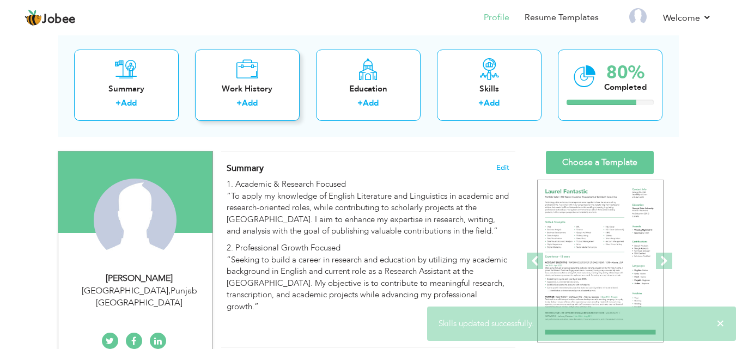
click at [275, 87] on div "Work History" at bounding box center [247, 88] width 87 height 11
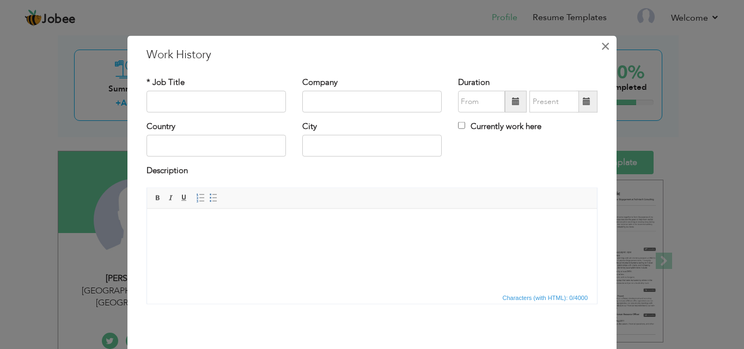
click at [607, 44] on button "×" at bounding box center [605, 45] width 17 height 17
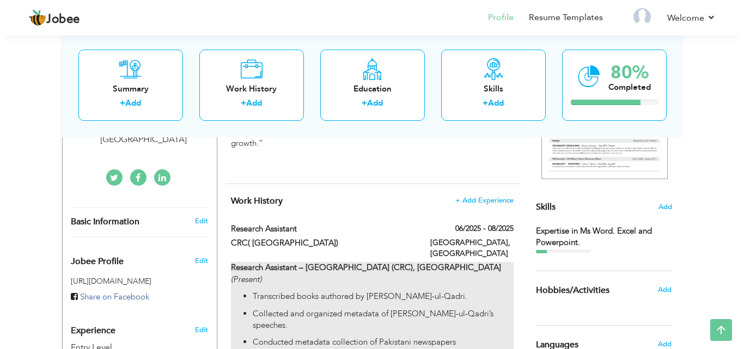
scroll to position [272, 0]
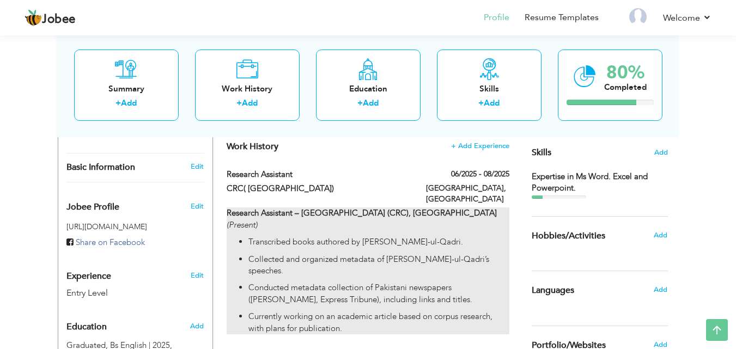
click at [335, 237] on p "Transcribed books authored by [PERSON_NAME]-ul-Qadri." at bounding box center [378, 242] width 260 height 11
type input "Research Assistant"
type input "CRC( [GEOGRAPHIC_DATA])"
type input "06/2025"
type input "08/2025"
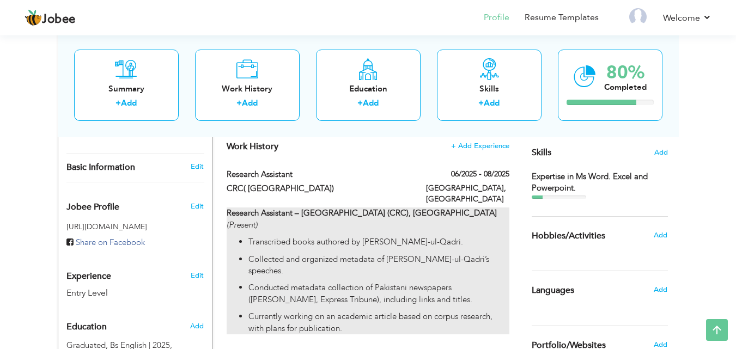
type input "[GEOGRAPHIC_DATA]"
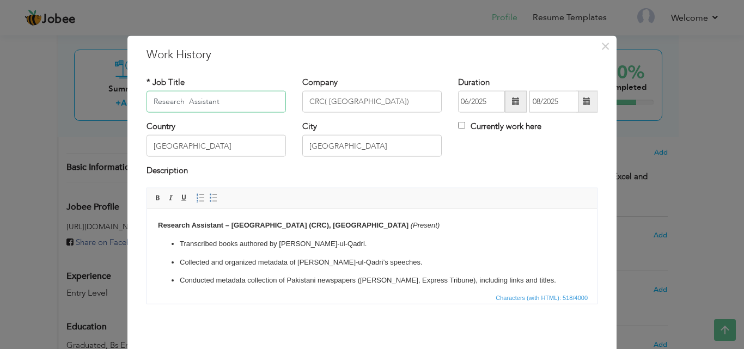
scroll to position [25, 0]
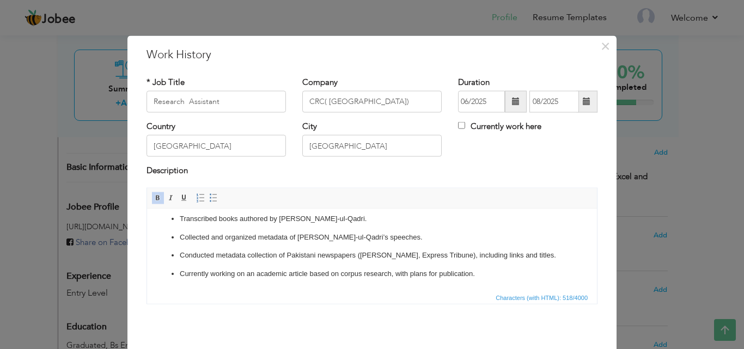
click at [506, 278] on p "Currently working on an academic article based on corpus research, with plans f…" at bounding box center [372, 273] width 385 height 11
click at [492, 270] on p "Currently working on an academic article based on corpus research, with plans f…" at bounding box center [372, 273] width 385 height 11
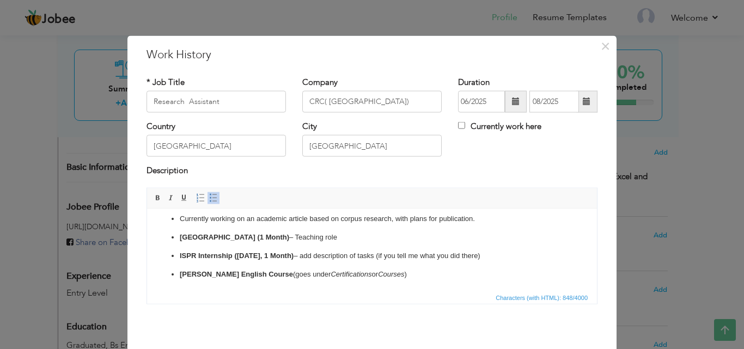
scroll to position [43, 0]
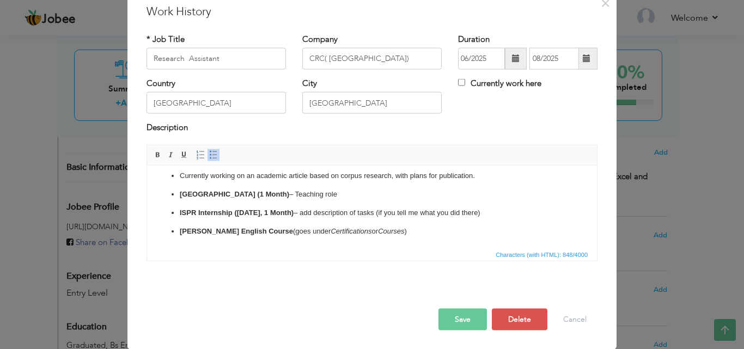
click at [453, 317] on button "Save" at bounding box center [463, 319] width 49 height 22
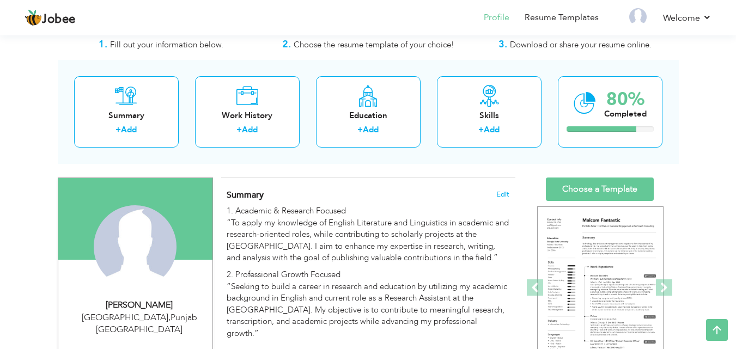
scroll to position [0, 0]
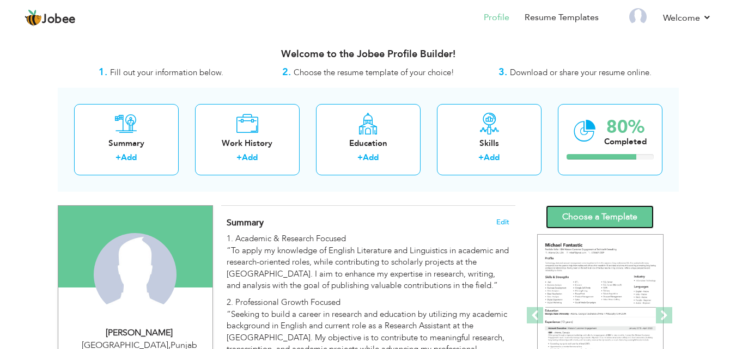
click at [603, 221] on link "Choose a Template" at bounding box center [600, 216] width 108 height 23
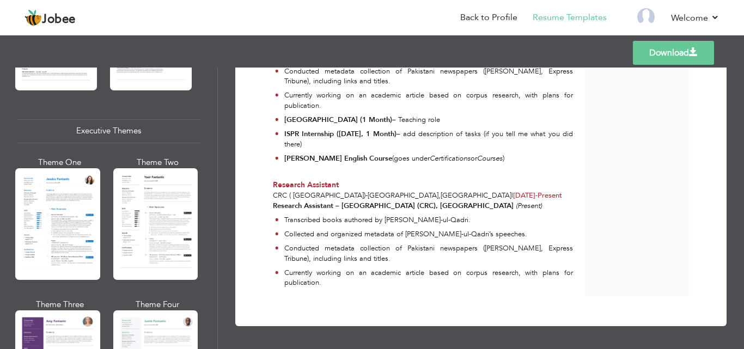
scroll to position [817, 0]
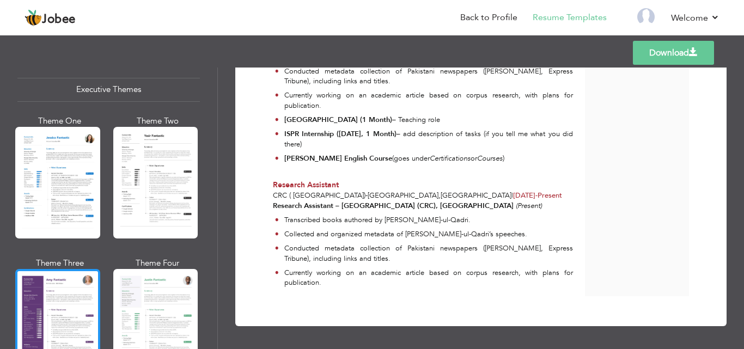
click at [57, 289] on div at bounding box center [57, 325] width 85 height 112
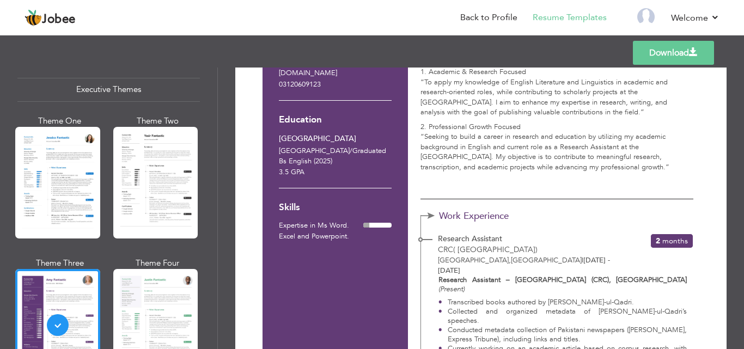
scroll to position [95, 0]
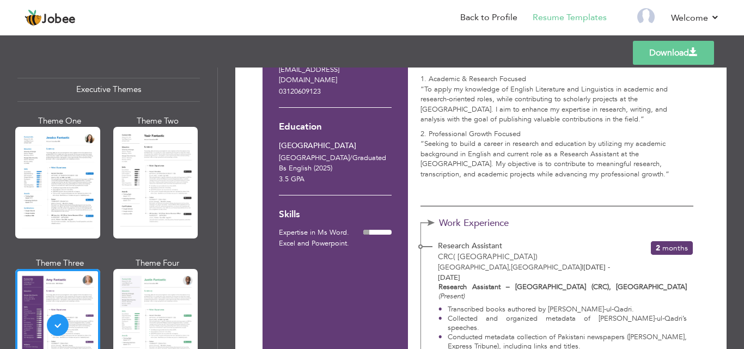
click at [705, 55] on link "Download" at bounding box center [673, 53] width 81 height 24
